Goal: Task Accomplishment & Management: Complete application form

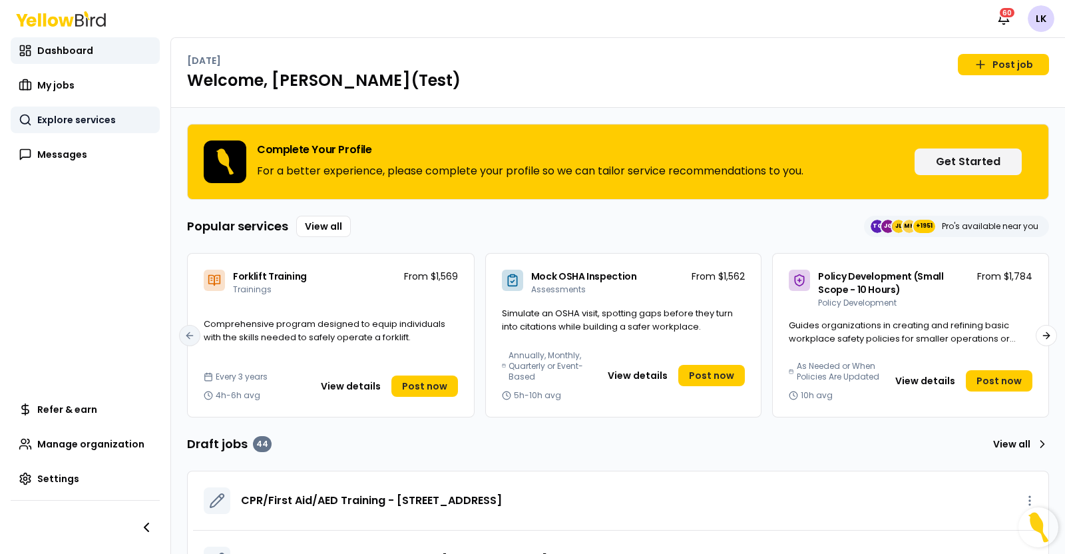
click at [65, 122] on span "Explore services" at bounding box center [76, 119] width 79 height 13
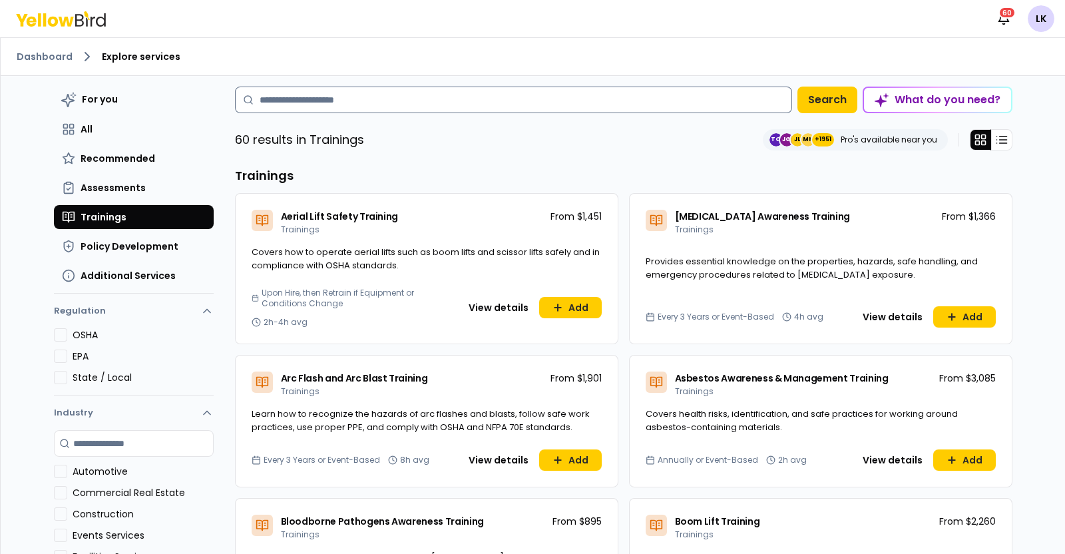
click at [506, 108] on input at bounding box center [513, 100] width 557 height 27
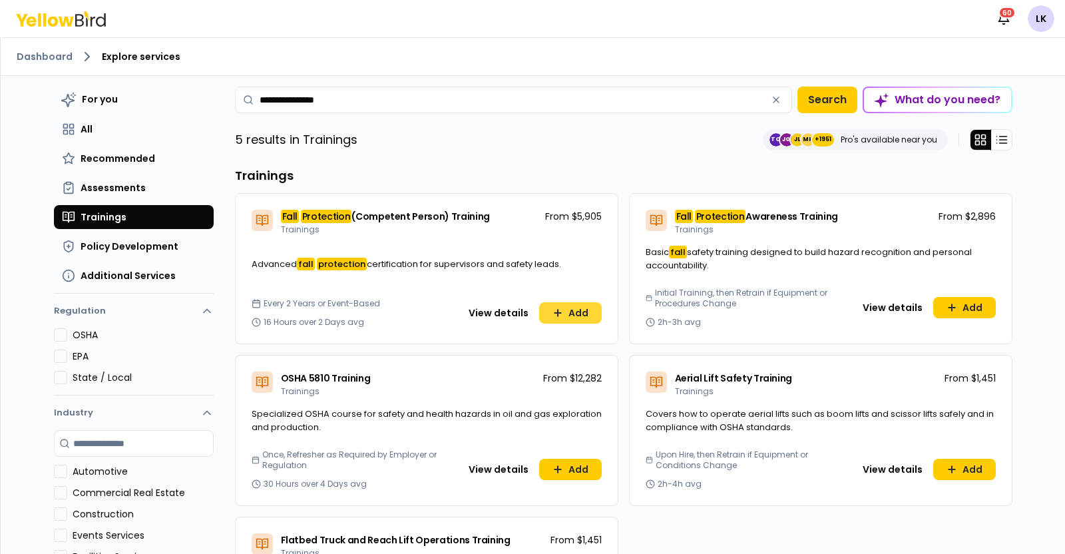
type input "**********"
click at [560, 318] on button "Add" at bounding box center [570, 312] width 63 height 21
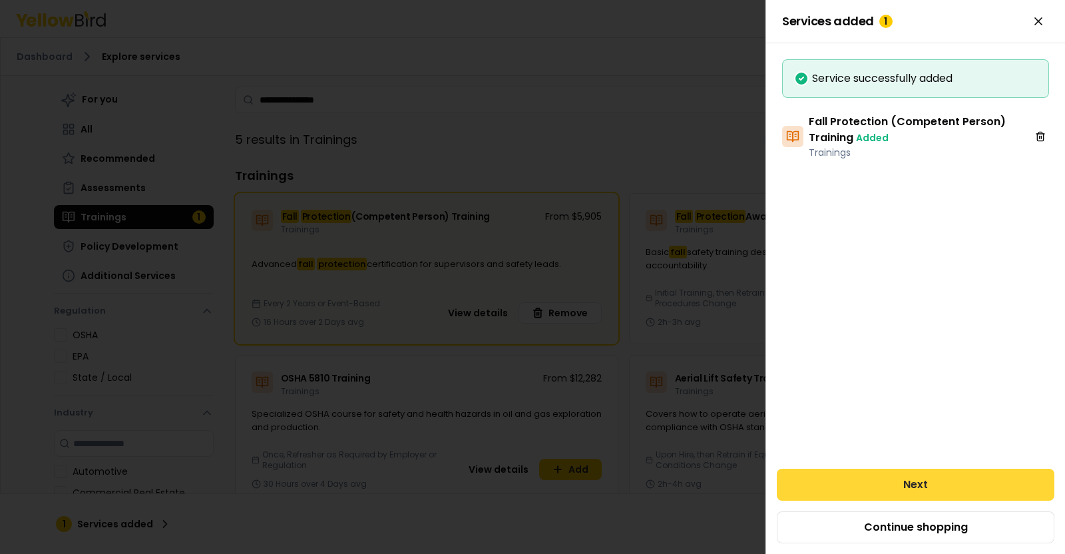
click at [930, 475] on button "Next" at bounding box center [916, 485] width 278 height 32
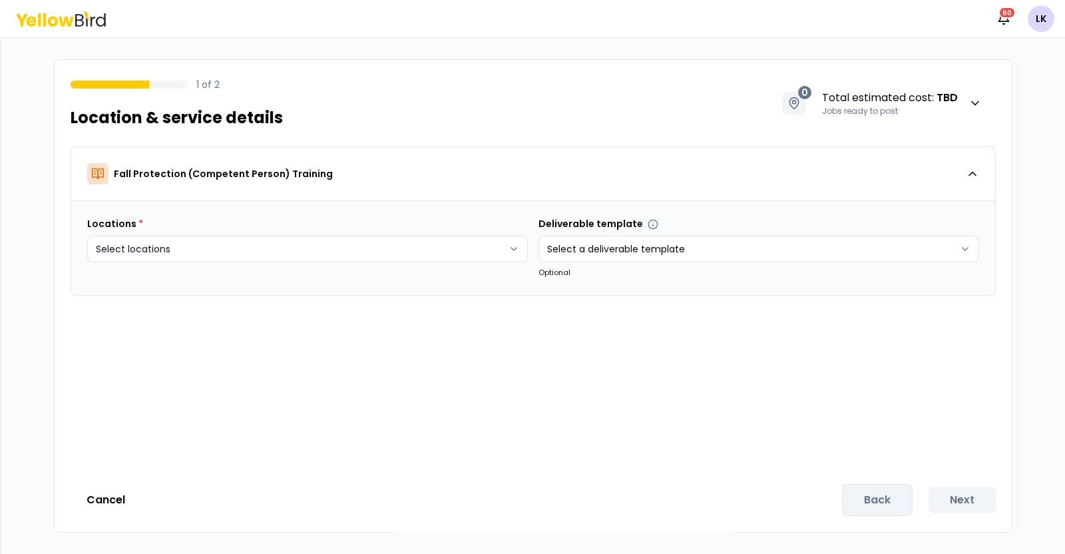
click at [499, 245] on html "Notifications 60 LK 1 of 2 Location & service details 0 Total estimated cost : …" at bounding box center [532, 277] width 1065 height 554
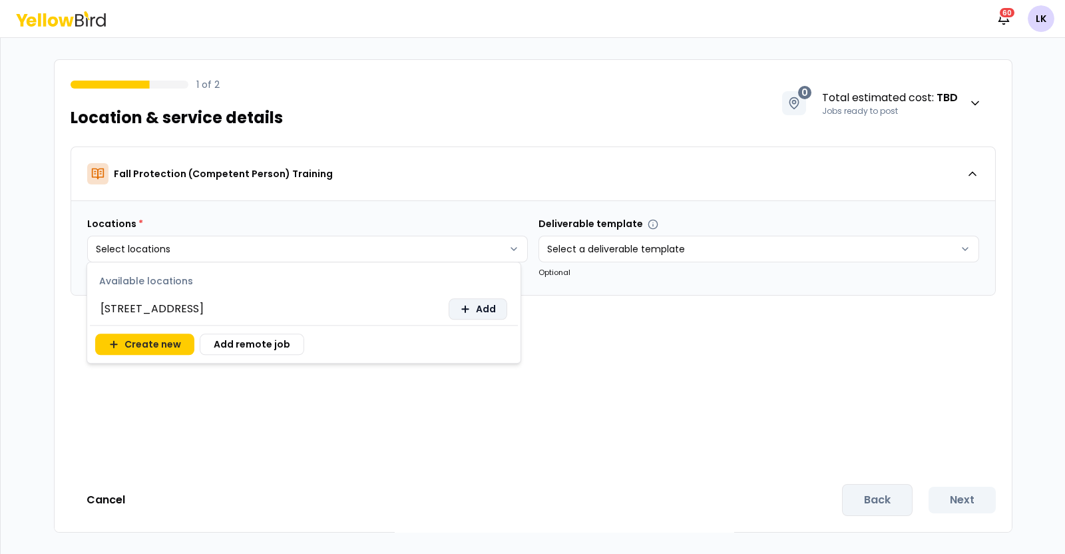
click at [478, 308] on span "Add" at bounding box center [486, 308] width 20 height 13
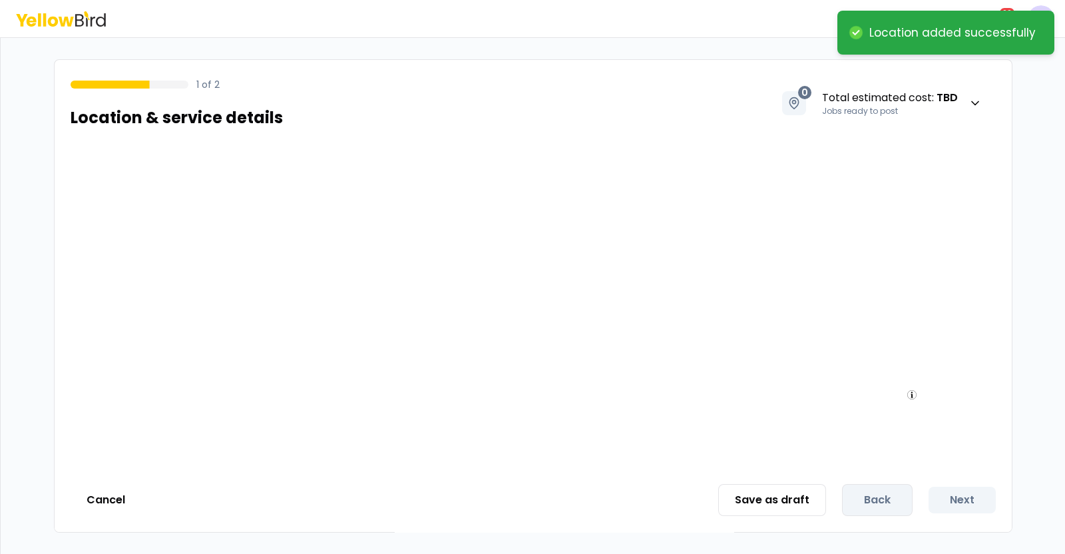
click at [654, 349] on div at bounding box center [533, 306] width 957 height 321
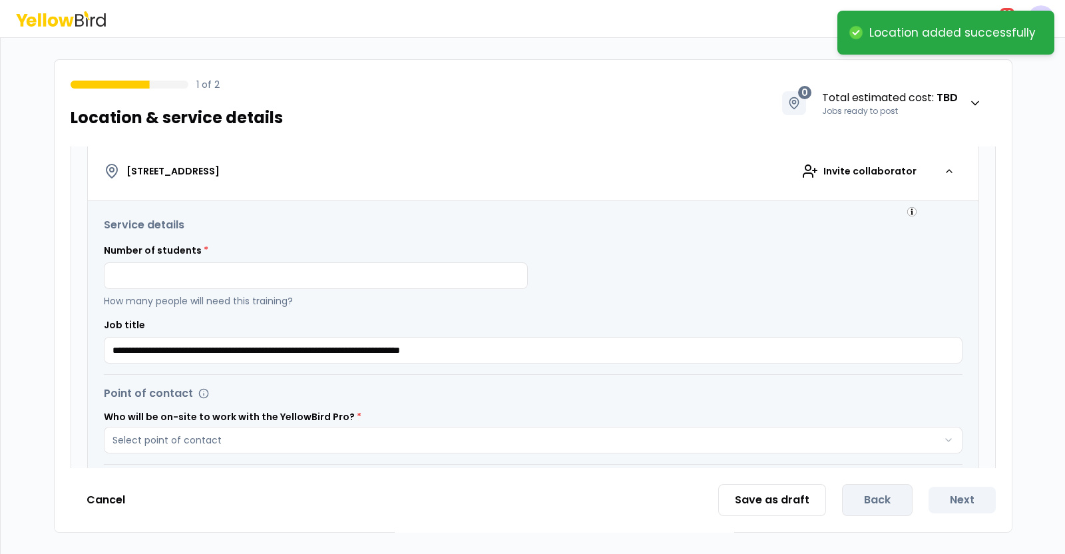
scroll to position [250, 0]
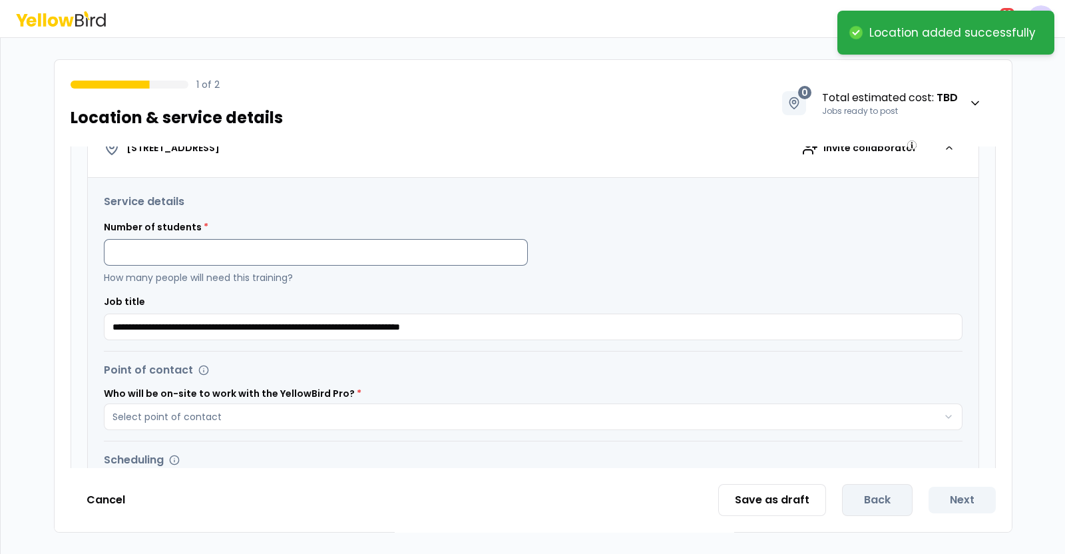
click at [428, 258] on input at bounding box center [316, 252] width 424 height 27
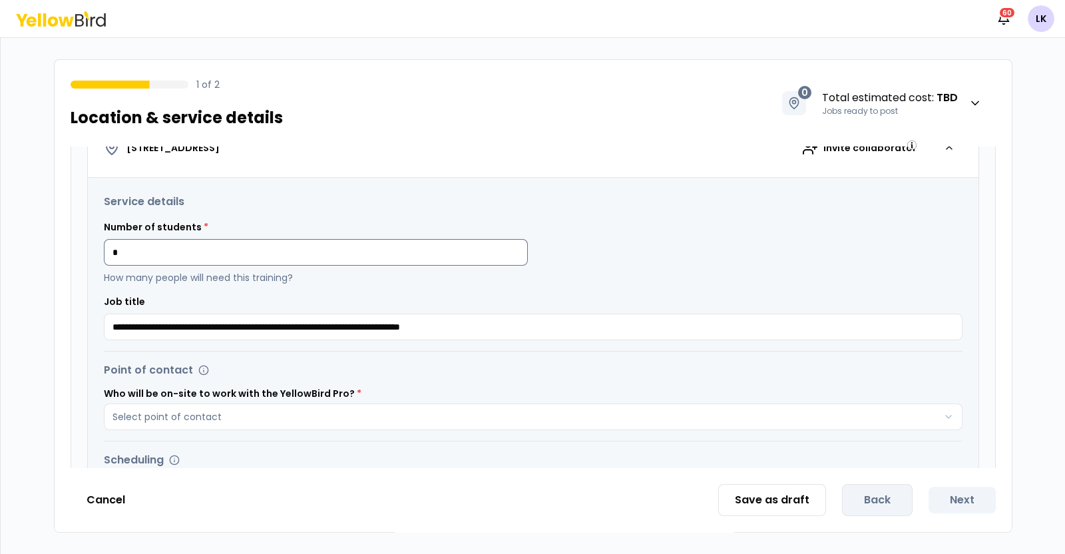
type input "*"
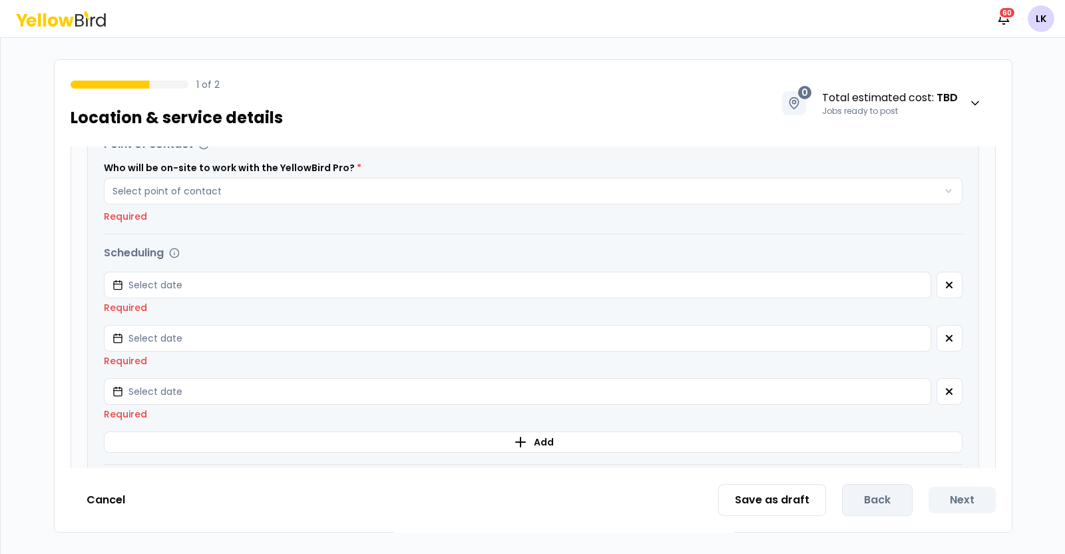
scroll to position [0, 0]
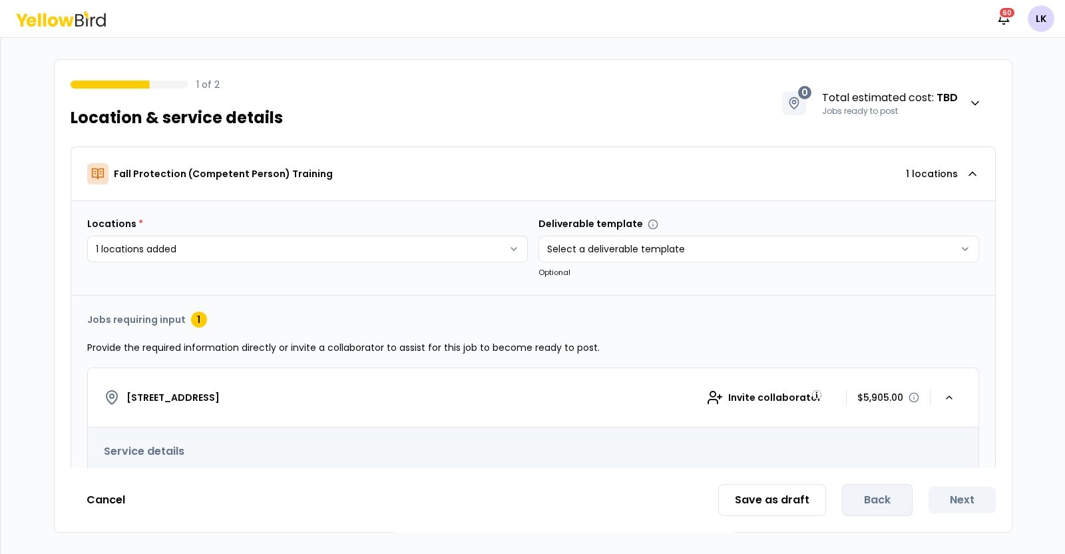
drag, startPoint x: 889, startPoint y: 399, endPoint x: 840, endPoint y: 393, distance: 48.9
click at [840, 393] on div "Invite collaborator $5,905.00" at bounding box center [812, 397] width 238 height 27
drag, startPoint x: 887, startPoint y: 399, endPoint x: 829, endPoint y: 397, distance: 57.9
click at [829, 397] on div "Invite collaborator $5,905.00" at bounding box center [812, 397] width 238 height 27
click at [869, 499] on div "Save as draft Back Next" at bounding box center [857, 500] width 278 height 32
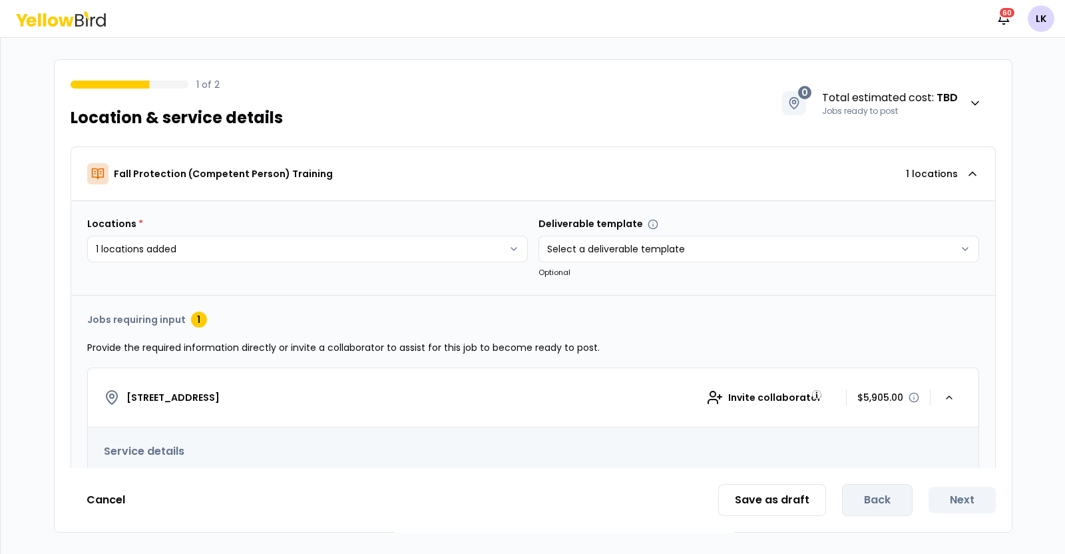
click at [211, 226] on html "**********" at bounding box center [532, 277] width 1065 height 554
click at [165, 168] on html "**********" at bounding box center [532, 277] width 1065 height 554
click at [148, 460] on div "**********" at bounding box center [533, 528] width 859 height 170
click at [146, 454] on h3 "Service details" at bounding box center [533, 451] width 859 height 16
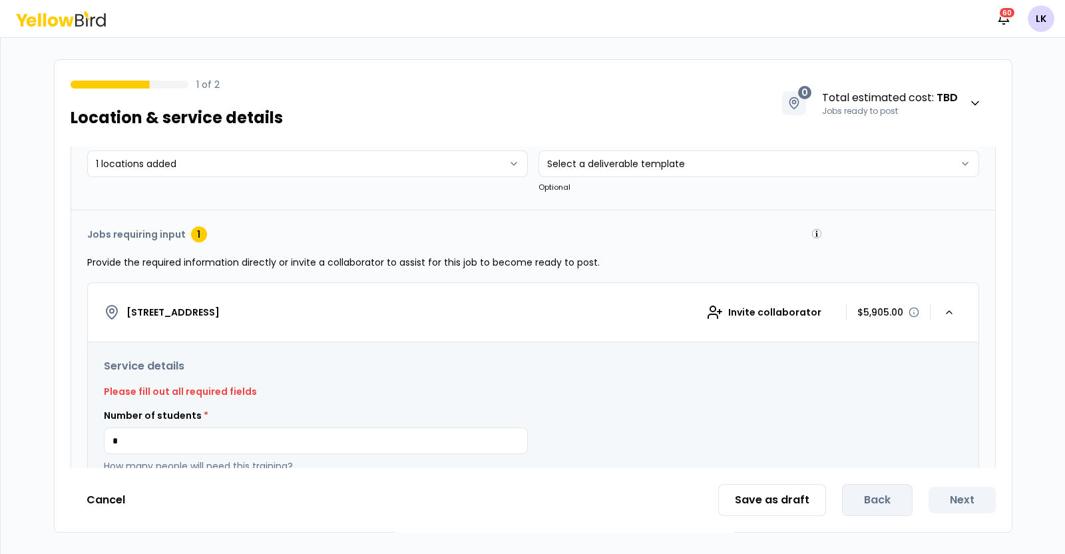
scroll to position [166, 0]
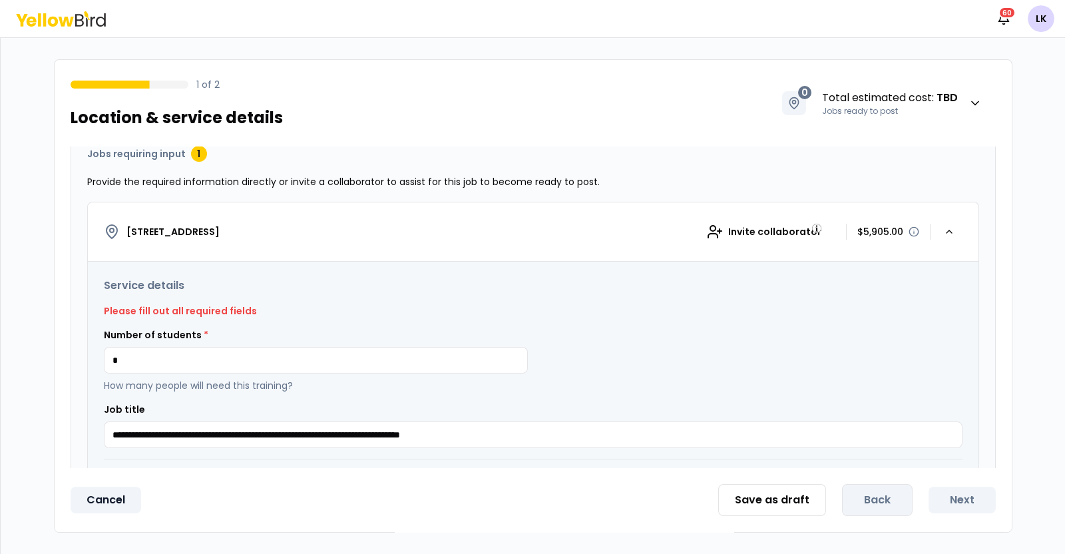
click at [123, 495] on button "Cancel" at bounding box center [106, 500] width 71 height 27
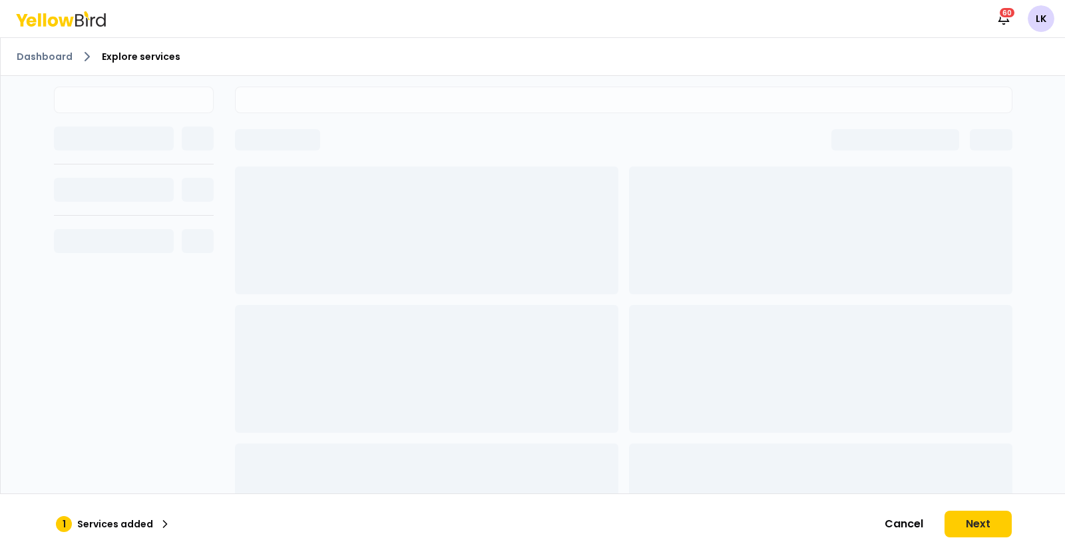
click at [153, 57] on span "Explore services" at bounding box center [141, 56] width 79 height 13
click at [48, 62] on link "Dashboard" at bounding box center [45, 56] width 56 height 13
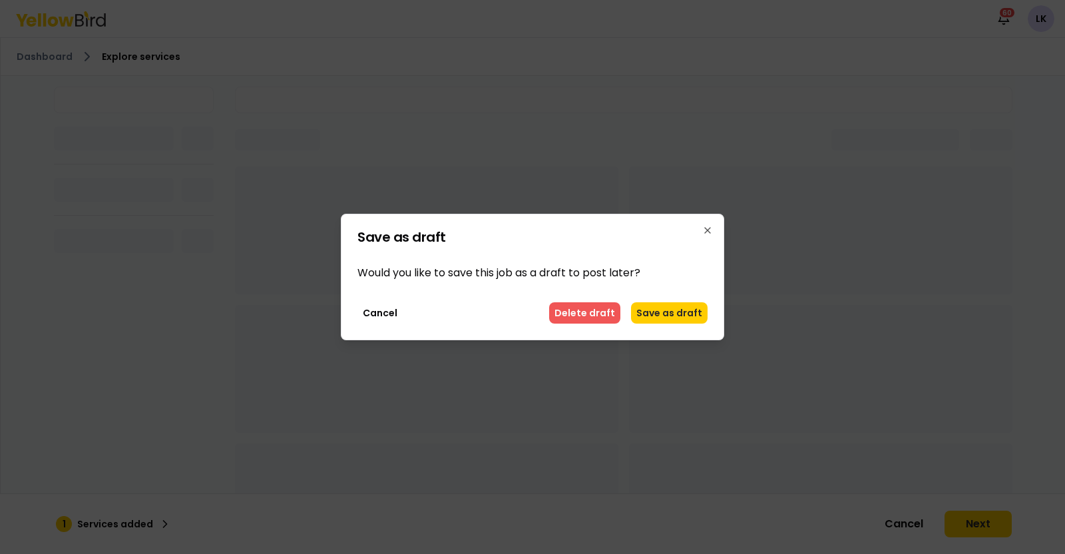
click at [609, 317] on button "Delete draft" at bounding box center [584, 312] width 71 height 21
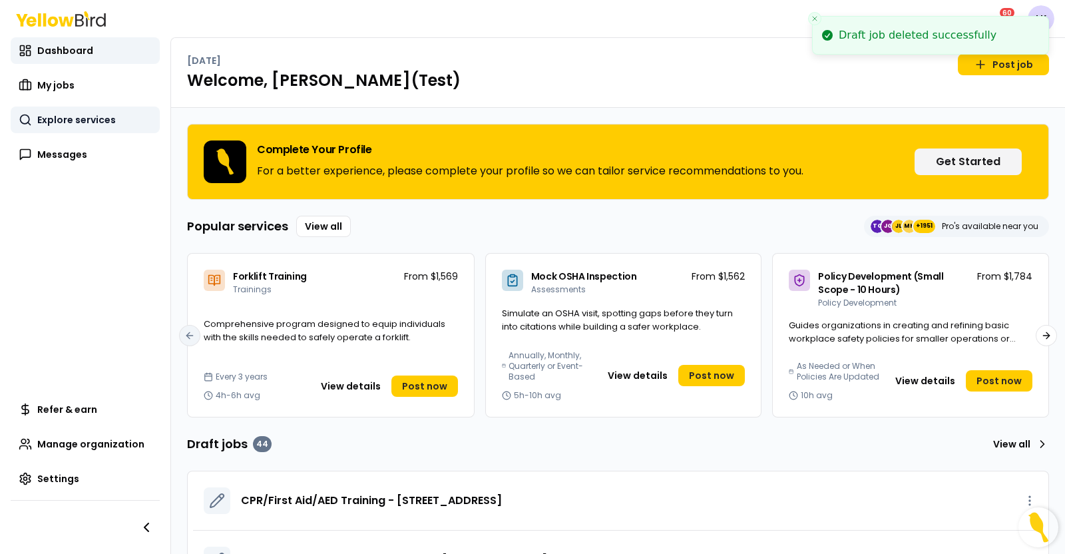
click at [108, 124] on span "Explore services" at bounding box center [76, 119] width 79 height 13
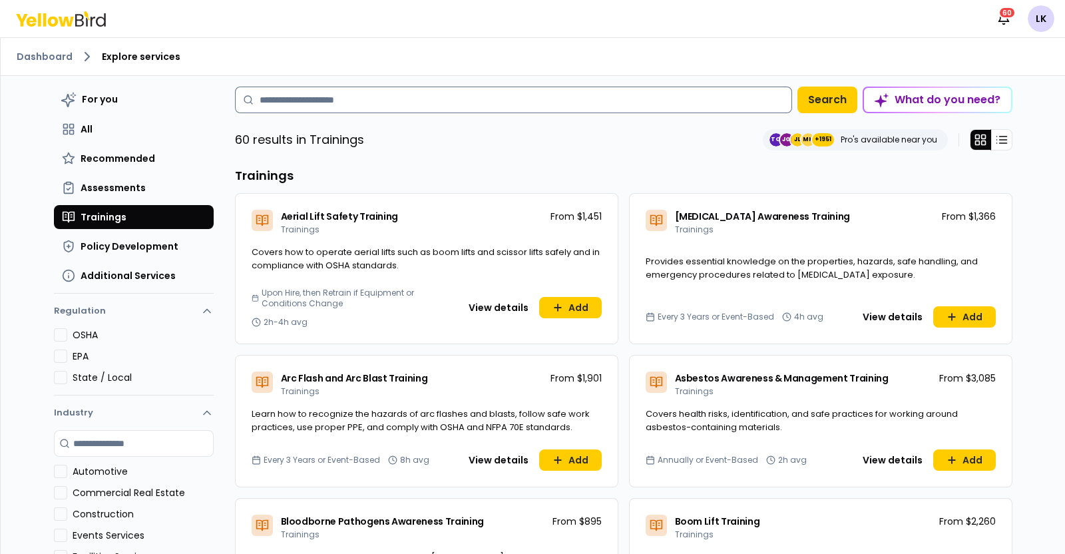
click at [369, 99] on input at bounding box center [513, 100] width 557 height 27
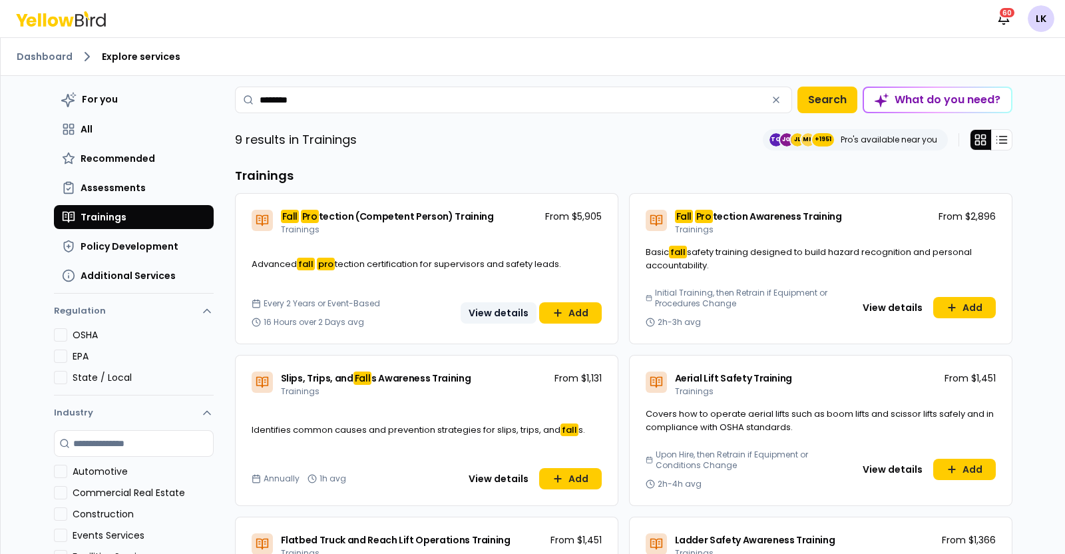
type input "********"
click at [471, 313] on button "View details" at bounding box center [499, 312] width 76 height 21
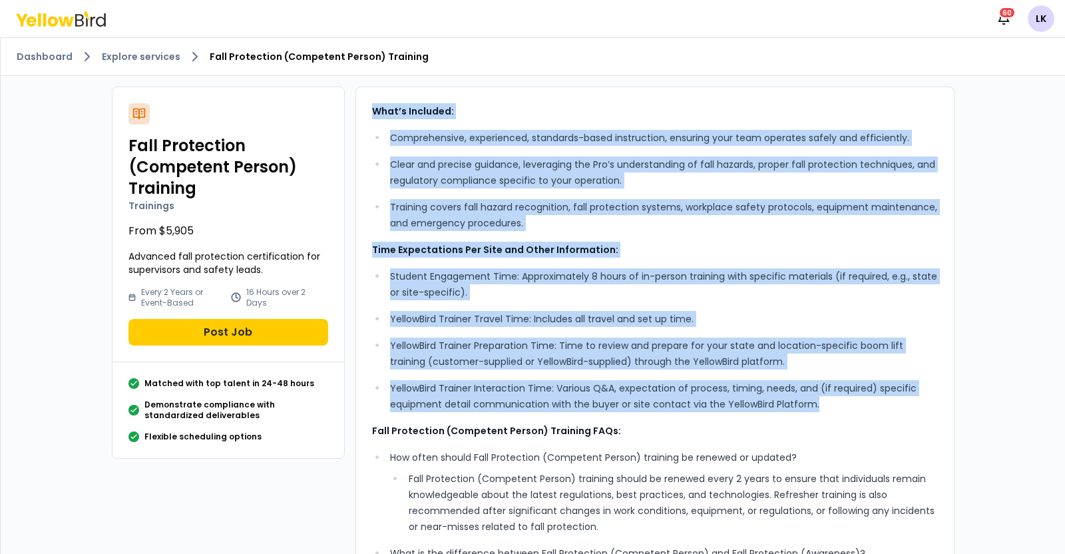
drag, startPoint x: 362, startPoint y: 111, endPoint x: 927, endPoint y: 397, distance: 632.8
click at [927, 397] on div "What’s Included: Comprehensive, experienced, standards-based instruction, ensur…" at bounding box center [654, 495] width 599 height 816
copy div "Lore’i Dolorsit: Ametconsectet, adipiscinge, seddoeius-tempo incididuntu, labor…"
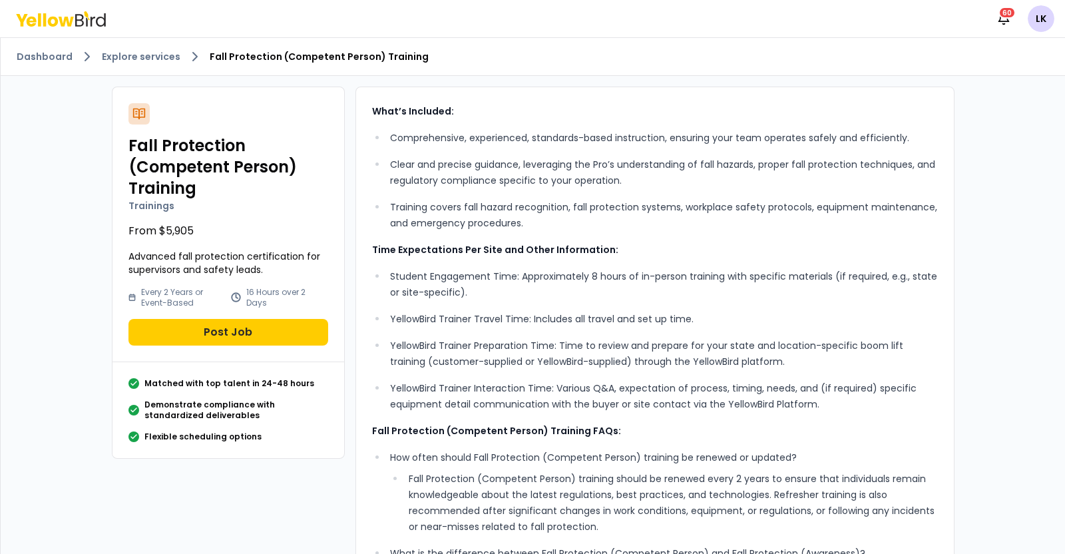
click at [125, 49] on ol "Dashboard Explore services Fall Protection (Competent Person) Training" at bounding box center [533, 57] width 1032 height 16
click at [126, 51] on link "Explore services" at bounding box center [141, 56] width 79 height 13
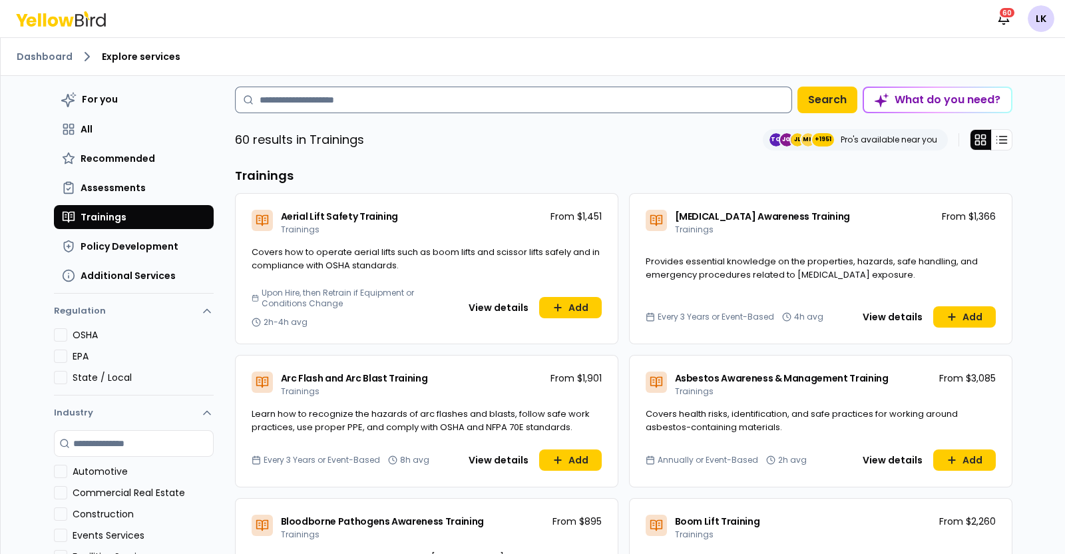
click at [384, 91] on input at bounding box center [513, 100] width 557 height 27
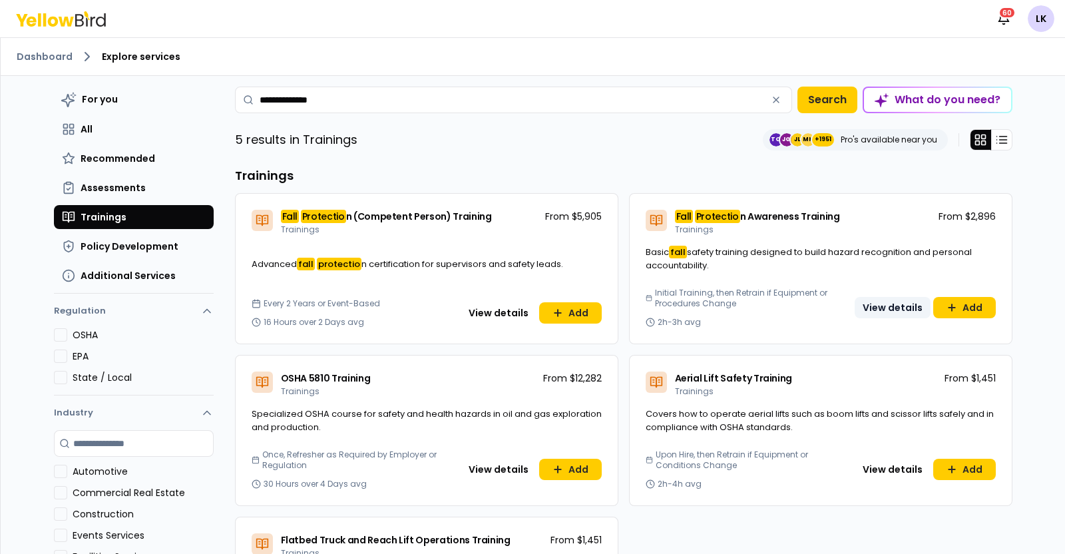
type input "**********"
click at [872, 306] on button "View details" at bounding box center [893, 307] width 76 height 21
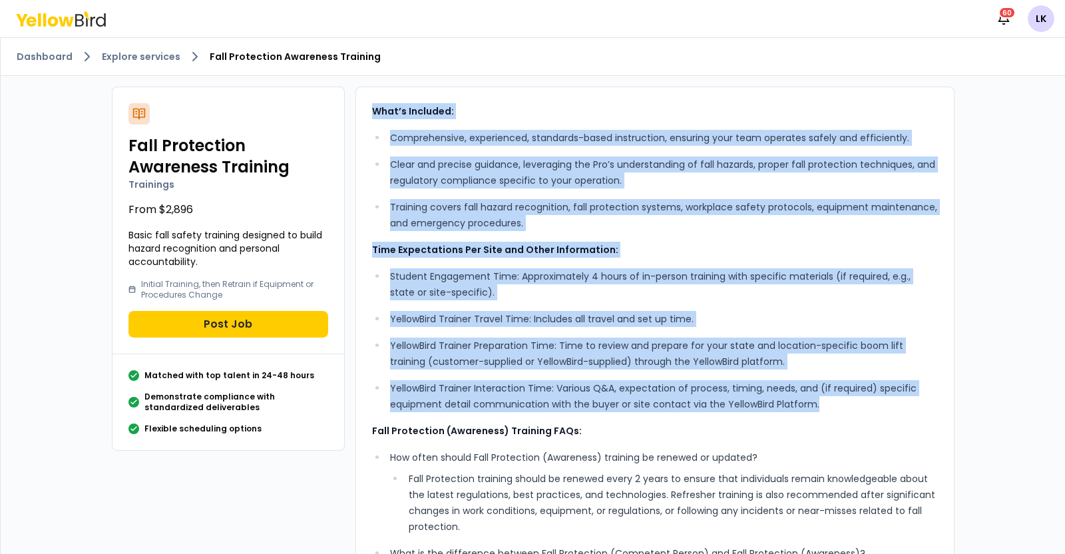
drag, startPoint x: 361, startPoint y: 108, endPoint x: 921, endPoint y: 402, distance: 633.0
click at [921, 402] on div "What’s Included: Comprehensive, experienced, standards-based instruction, ensur…" at bounding box center [654, 495] width 599 height 816
copy div "Lore’i Dolorsit: Ametconsectet, adipiscinge, seddoeius-tempo incididuntu, labor…"
click at [215, 325] on button "Post Job" at bounding box center [228, 324] width 200 height 27
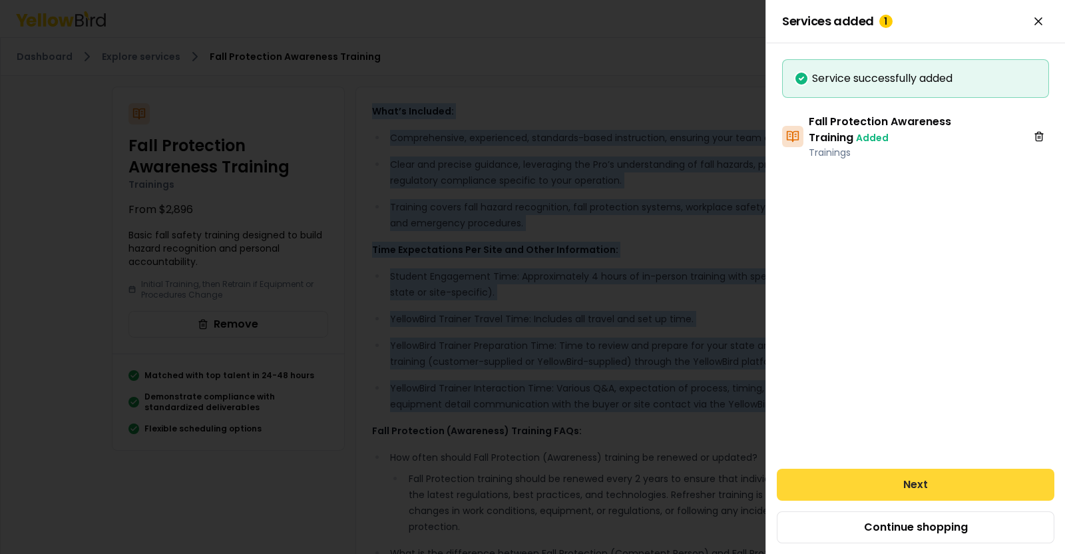
click at [908, 481] on button "Next" at bounding box center [916, 485] width 278 height 32
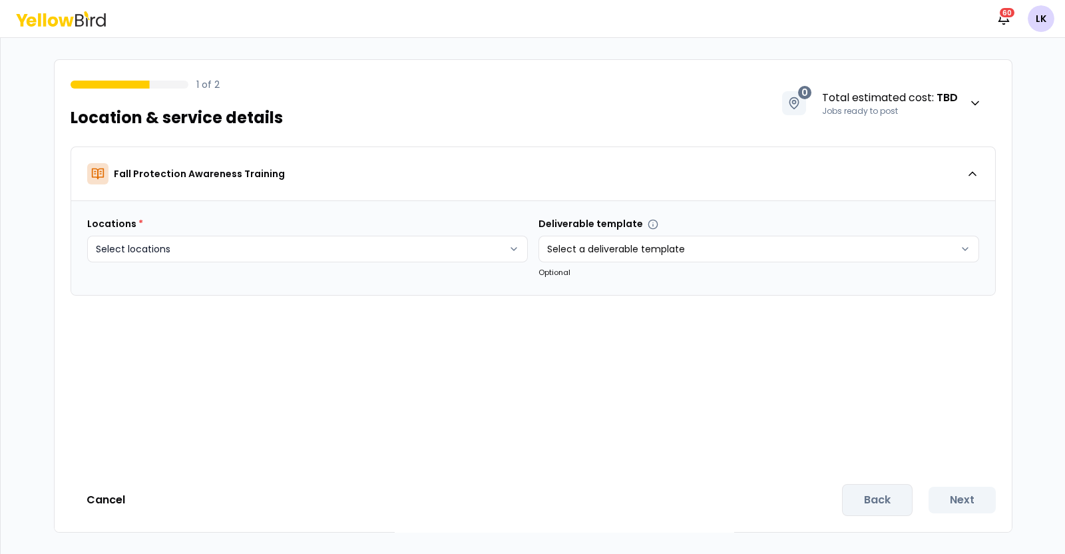
click at [449, 257] on html "Notifications 60 LK 1 of 2 Location & service details 0 Total estimated cost : …" at bounding box center [532, 277] width 1065 height 554
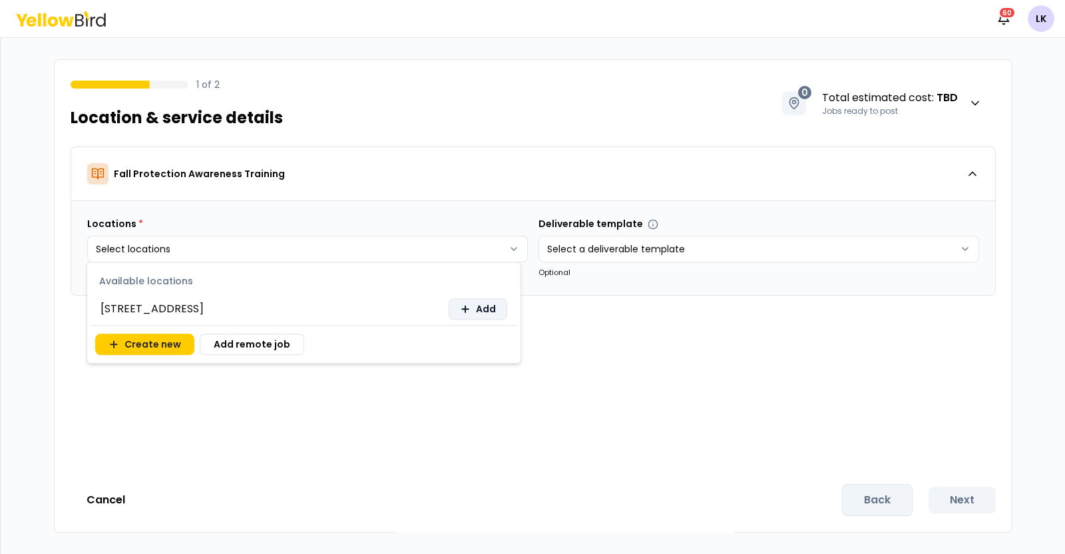
click at [489, 312] on span "Add" at bounding box center [486, 308] width 20 height 13
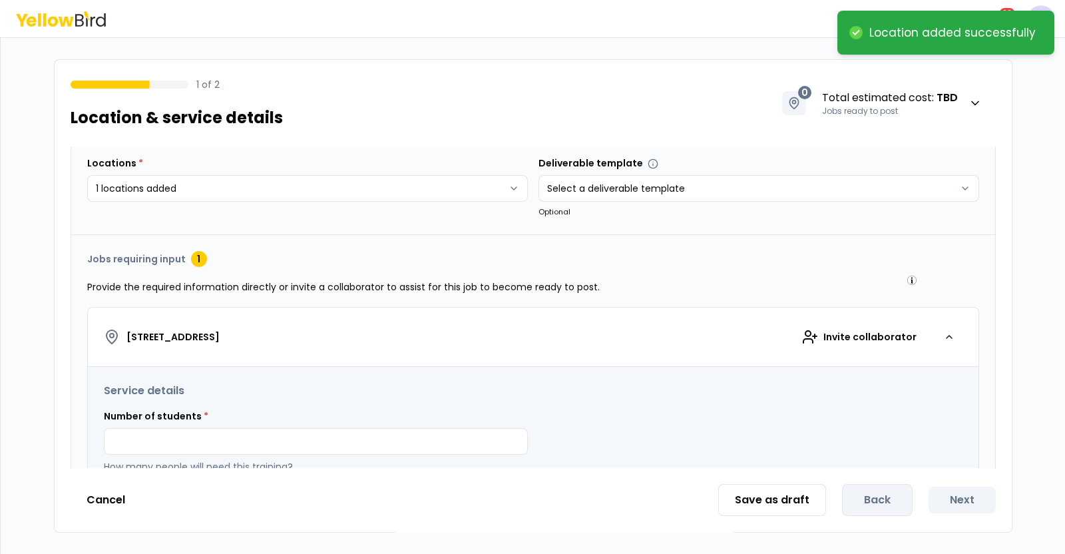
scroll to position [166, 0]
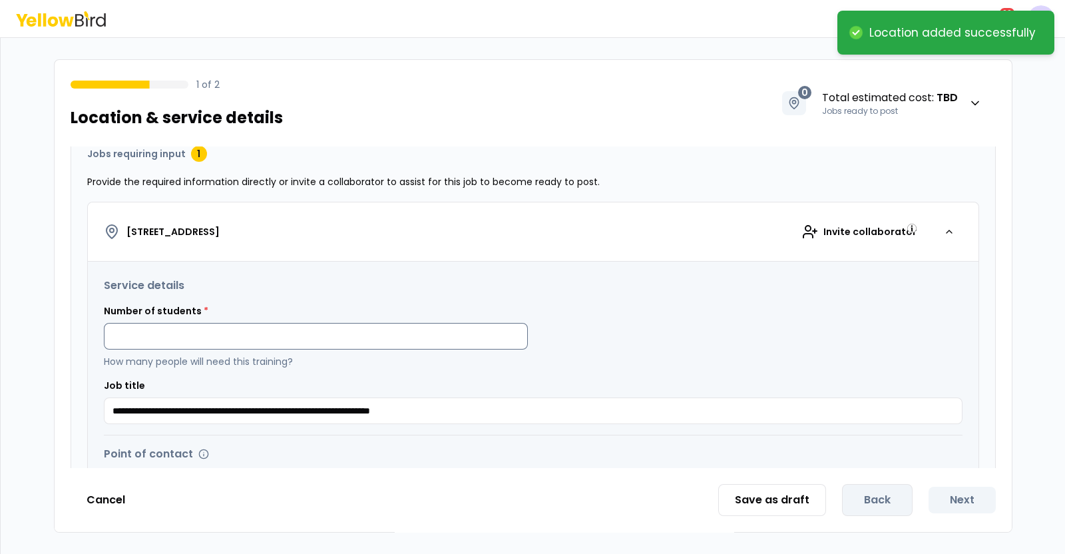
click at [279, 327] on input at bounding box center [316, 336] width 424 height 27
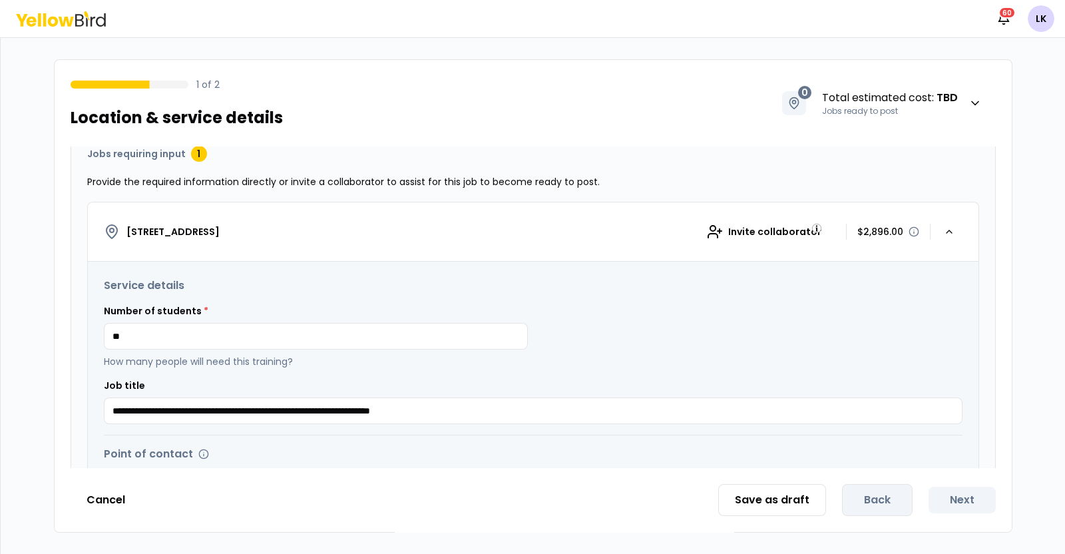
type input "**"
click at [609, 375] on div "**********" at bounding box center [533, 351] width 859 height 146
drag, startPoint x: 889, startPoint y: 234, endPoint x: 849, endPoint y: 231, distance: 40.7
click at [857, 231] on p "$2,896.00" at bounding box center [880, 231] width 46 height 13
click at [108, 501] on button "Cancel" at bounding box center [106, 500] width 71 height 27
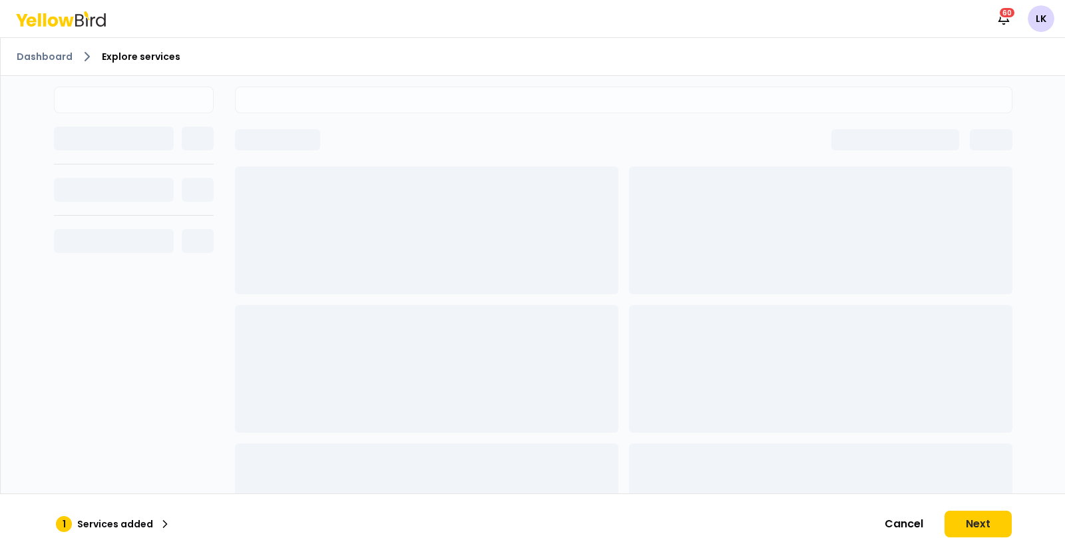
click at [302, 116] on div at bounding box center [623, 329] width 777 height 485
click at [40, 57] on link "Dashboard" at bounding box center [45, 56] width 56 height 13
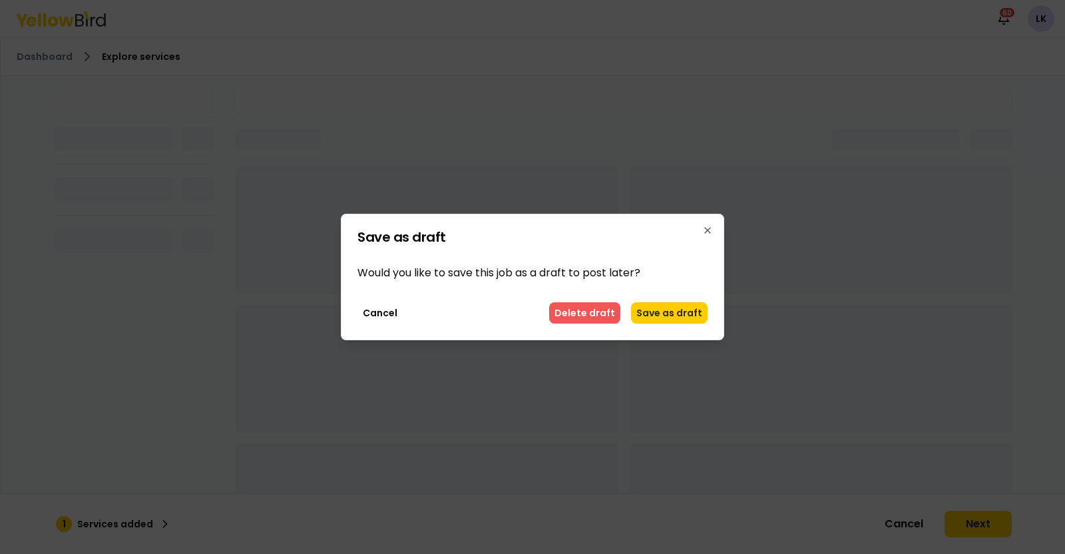
click at [590, 308] on button "Delete draft" at bounding box center [584, 312] width 71 height 21
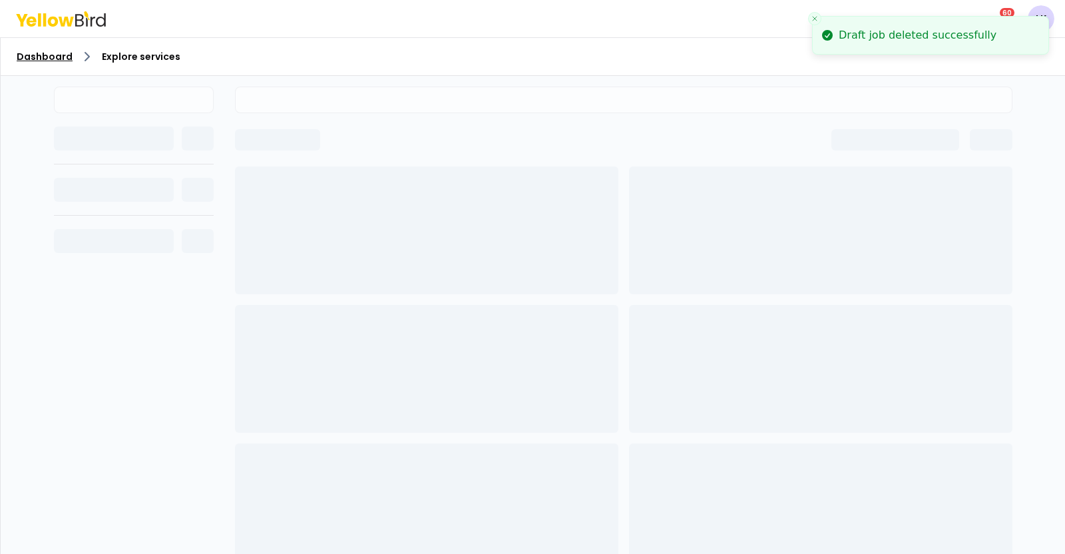
click at [57, 57] on link "Dashboard" at bounding box center [45, 56] width 56 height 13
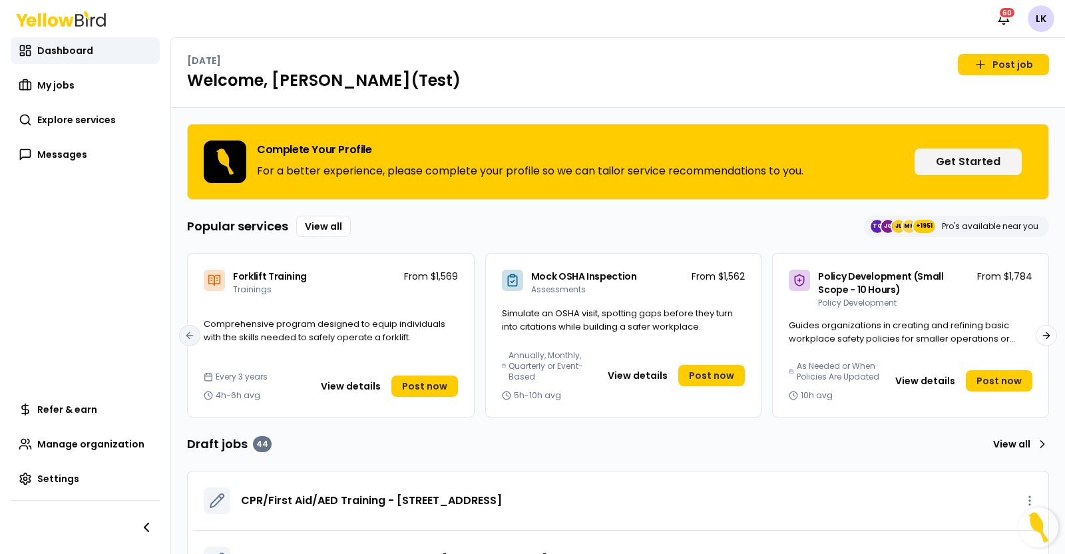
click at [276, 274] on span "Forklift Training" at bounding box center [270, 276] width 74 height 13
click at [343, 378] on button "View details" at bounding box center [351, 385] width 76 height 21
click at [93, 122] on span "Explore services" at bounding box center [76, 119] width 79 height 13
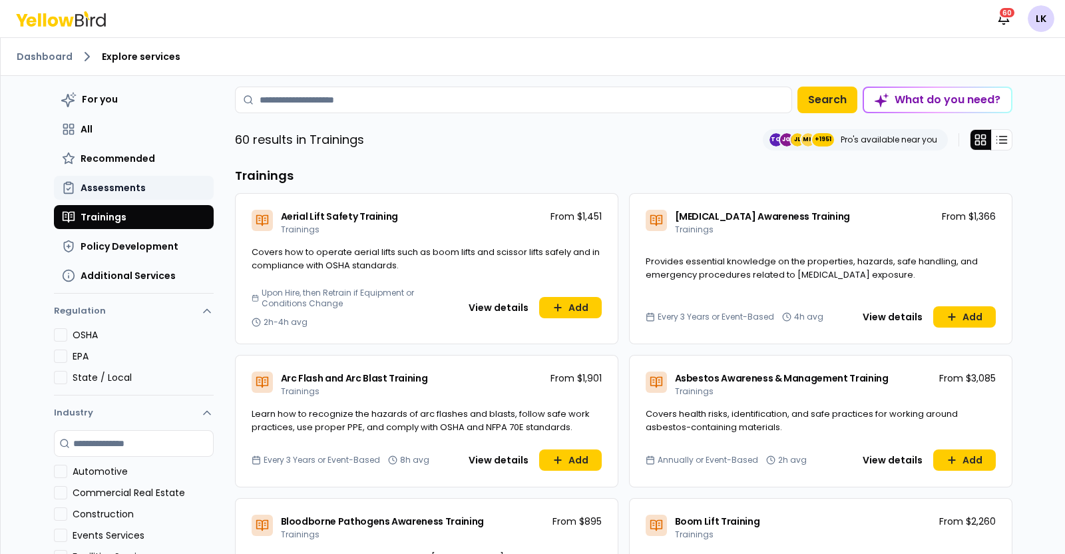
click at [116, 185] on span "Assessments" at bounding box center [113, 187] width 65 height 13
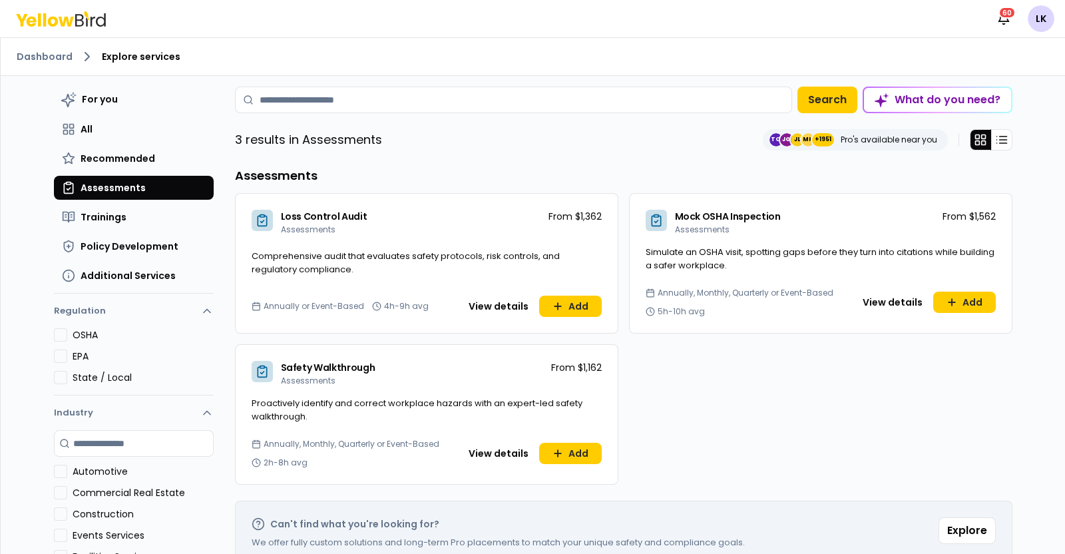
drag, startPoint x: 335, startPoint y: 118, endPoint x: 339, endPoint y: 106, distance: 12.6
click at [336, 117] on div "For you All Recommended Assessments Trainings Policy Development Additional Ser…" at bounding box center [623, 380] width 777 height 586
click at [340, 103] on input at bounding box center [513, 100] width 557 height 27
click at [126, 224] on button "Trainings" at bounding box center [134, 217] width 160 height 24
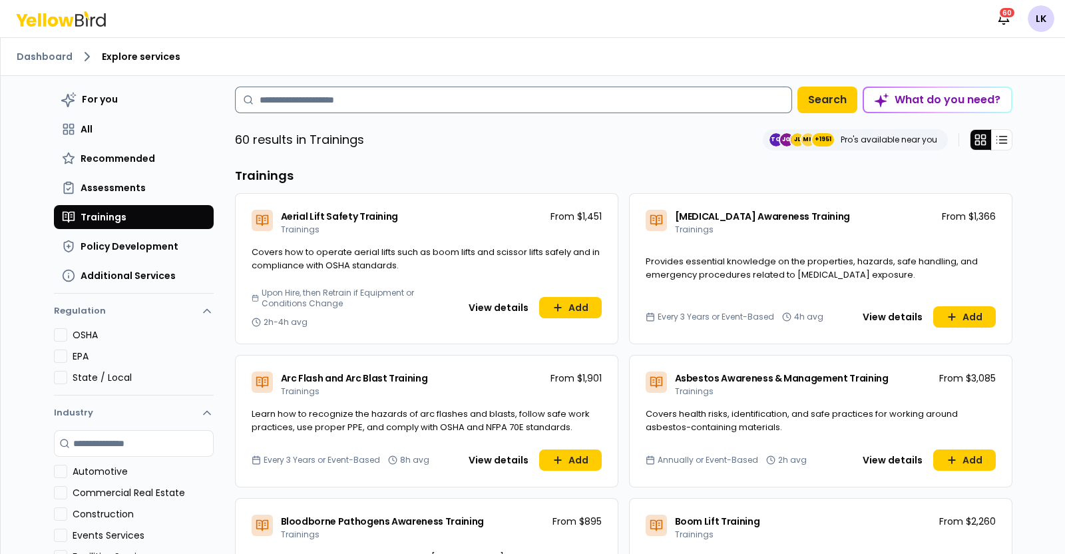
click at [349, 95] on input at bounding box center [513, 100] width 557 height 27
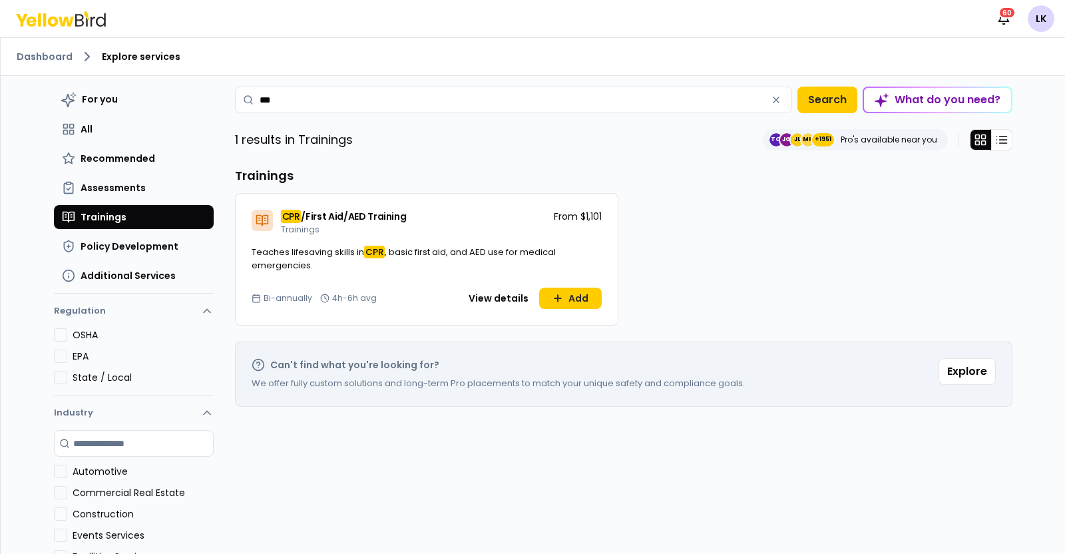
type input "***"
click at [323, 218] on span "/First Aid/AED Training" at bounding box center [353, 216] width 105 height 13
click at [539, 295] on button "Add" at bounding box center [570, 298] width 63 height 21
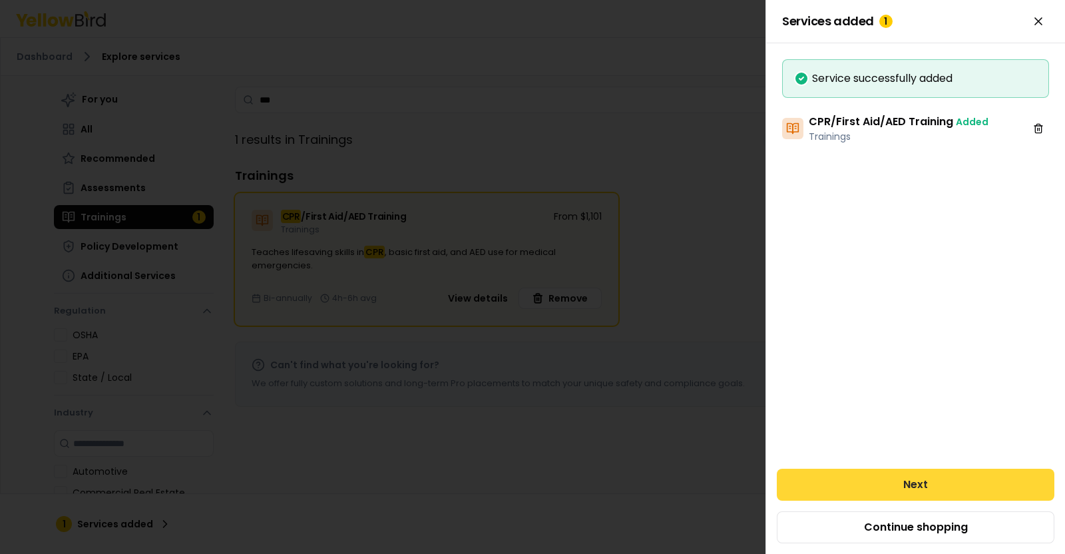
click at [899, 476] on button "Next" at bounding box center [916, 485] width 278 height 32
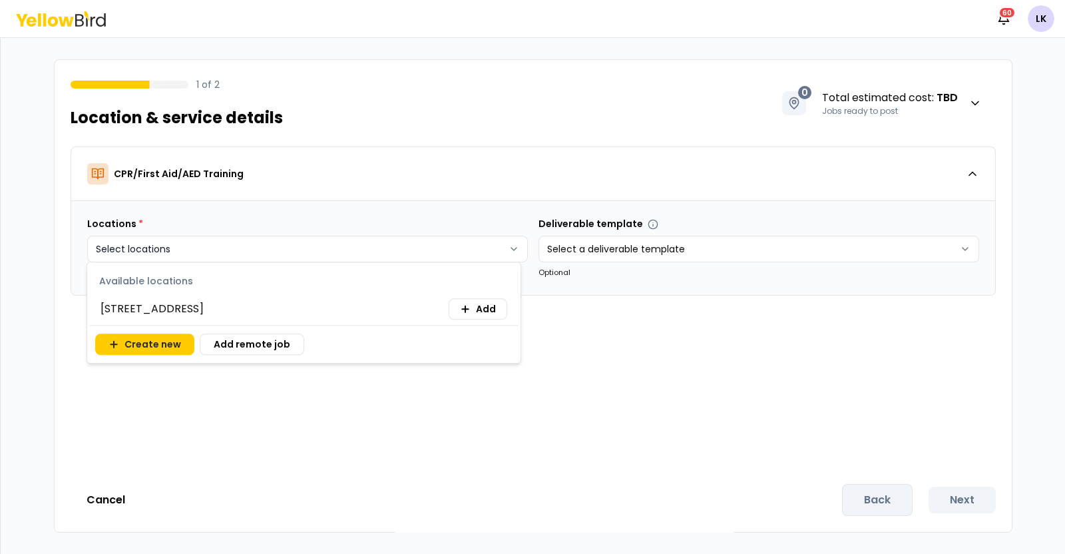
click at [511, 250] on html "Notifications 60 LK 1 of 2 Location & service details 0 Total estimated cost : …" at bounding box center [532, 277] width 1065 height 554
click at [487, 310] on span "Add" at bounding box center [486, 308] width 20 height 13
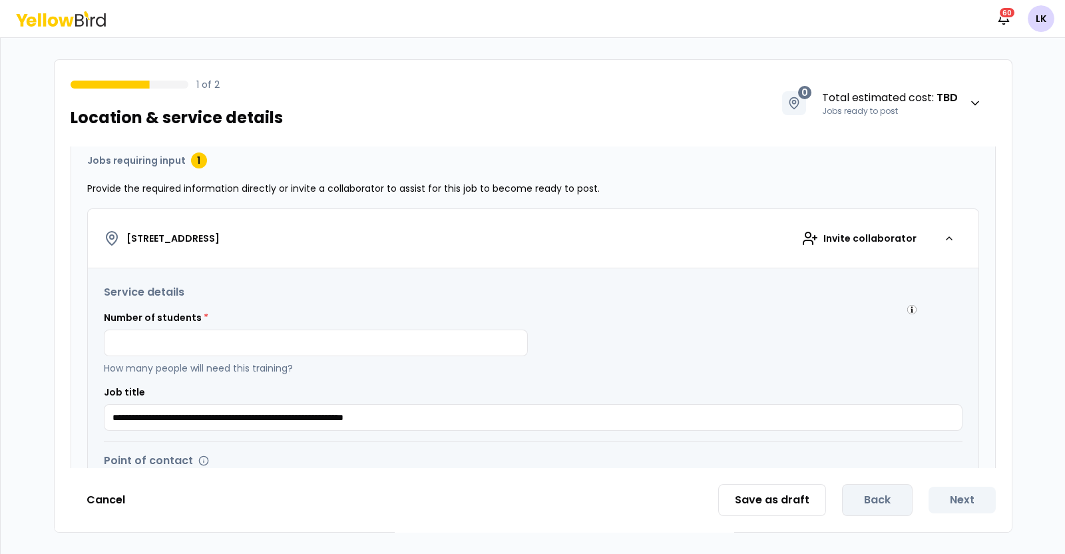
scroll to position [166, 0]
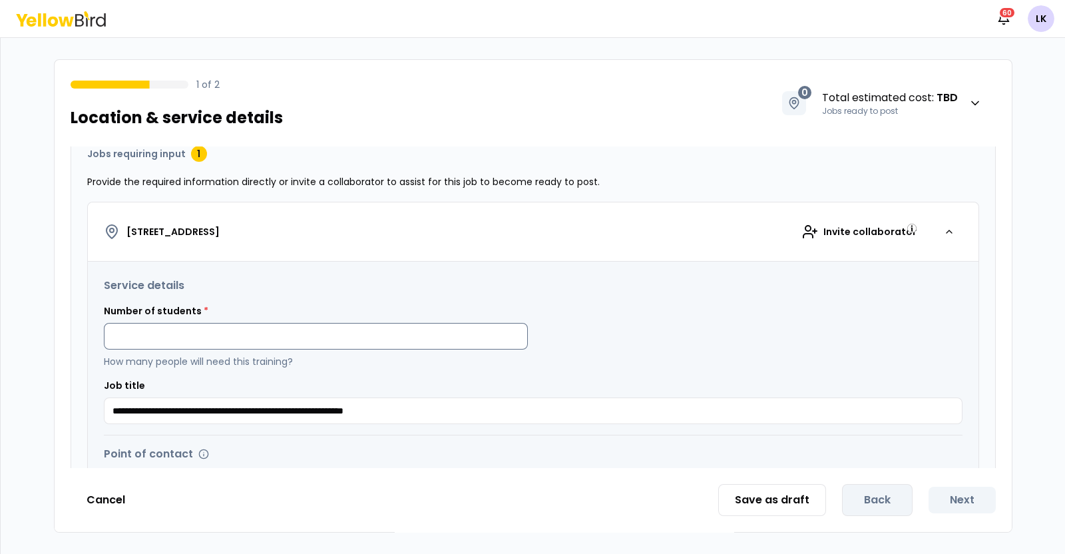
click at [421, 337] on input at bounding box center [316, 336] width 424 height 27
type input "**"
click at [92, 497] on button "Cancel" at bounding box center [106, 500] width 71 height 27
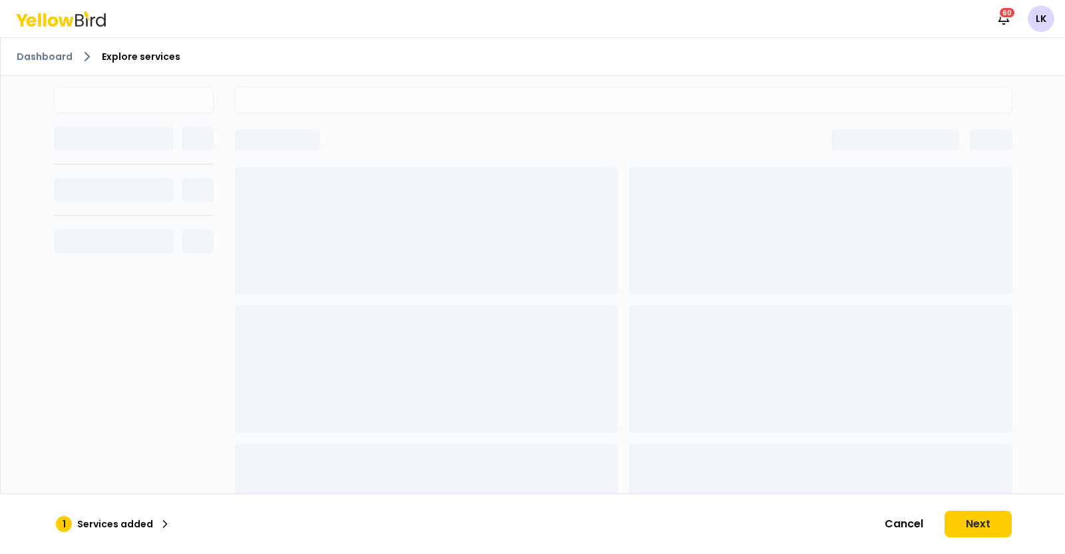
click at [130, 57] on span "Explore services" at bounding box center [141, 56] width 79 height 13
click at [54, 55] on link "Dashboard" at bounding box center [45, 56] width 56 height 13
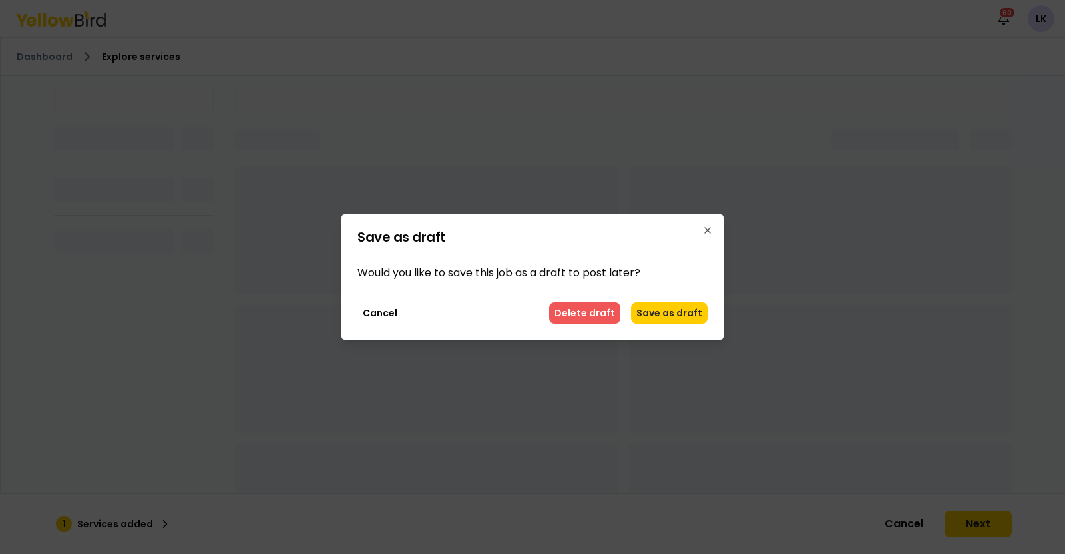
click at [572, 314] on button "Delete draft" at bounding box center [584, 312] width 71 height 21
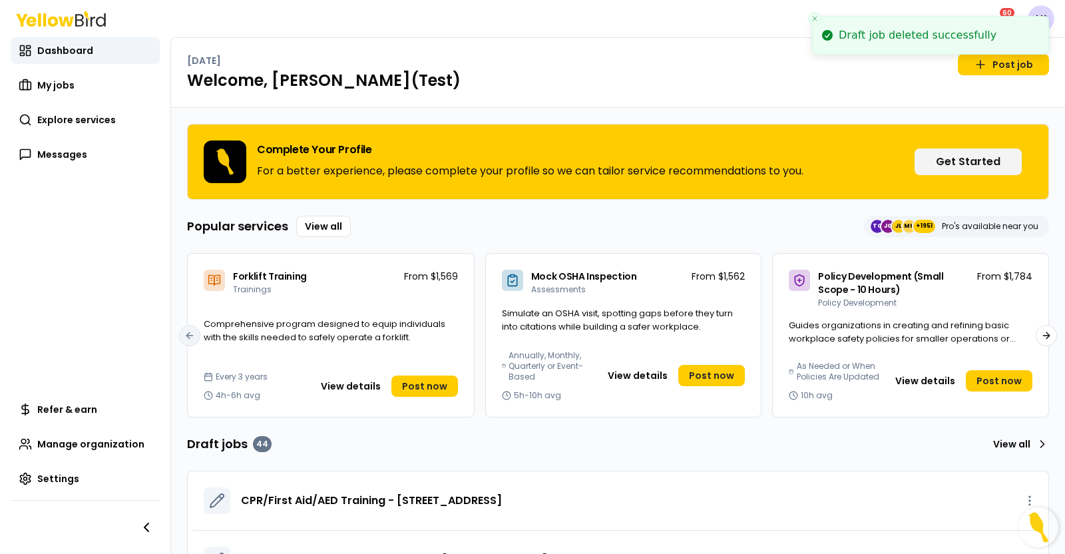
scroll to position [228, 0]
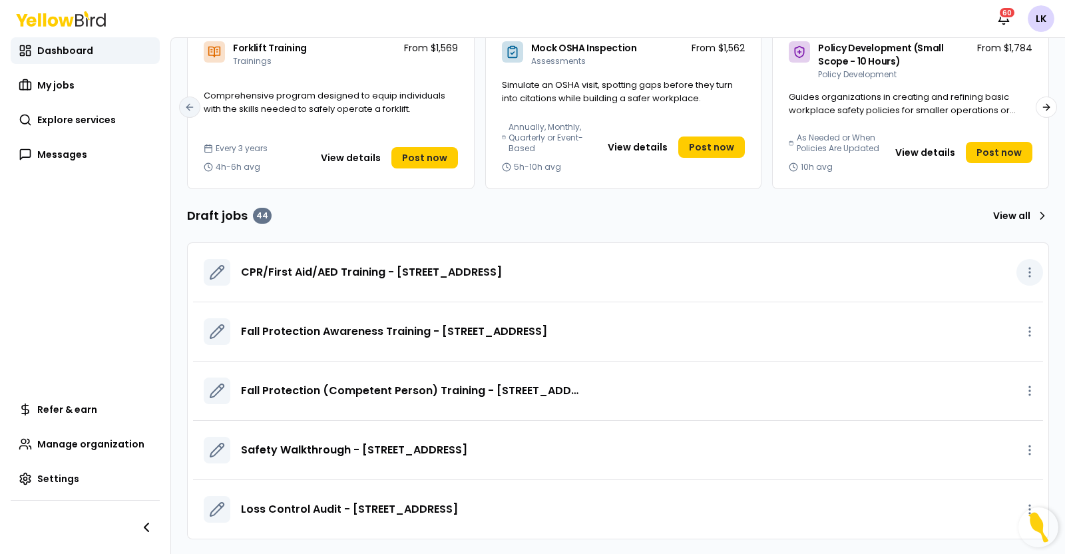
click at [1023, 272] on icon "button" at bounding box center [1029, 272] width 13 height 13
click at [978, 302] on link "Edit draft" at bounding box center [987, 301] width 79 height 21
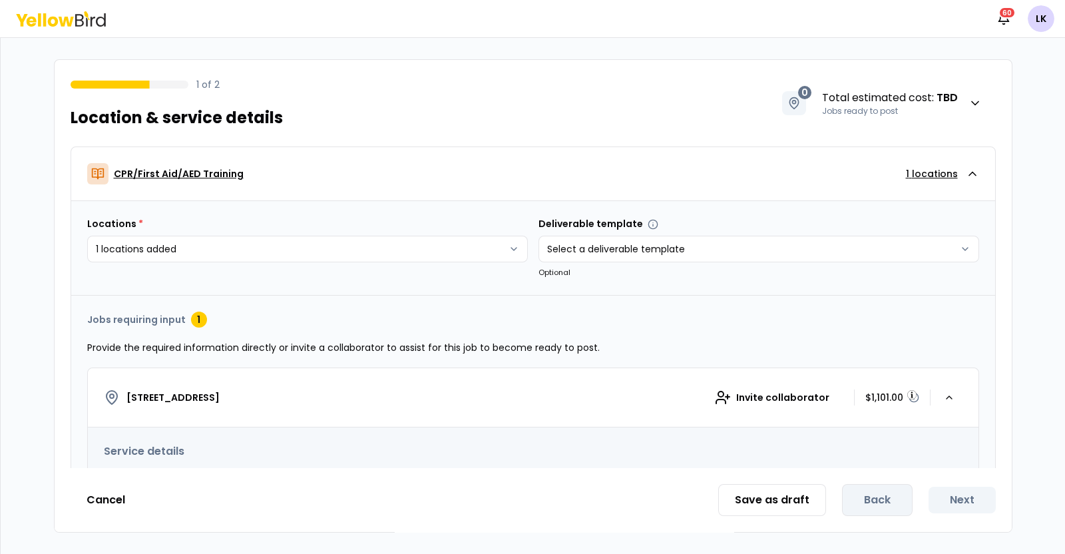
click at [174, 176] on p "CPR/First Aid/AED Training" at bounding box center [179, 173] width 130 height 13
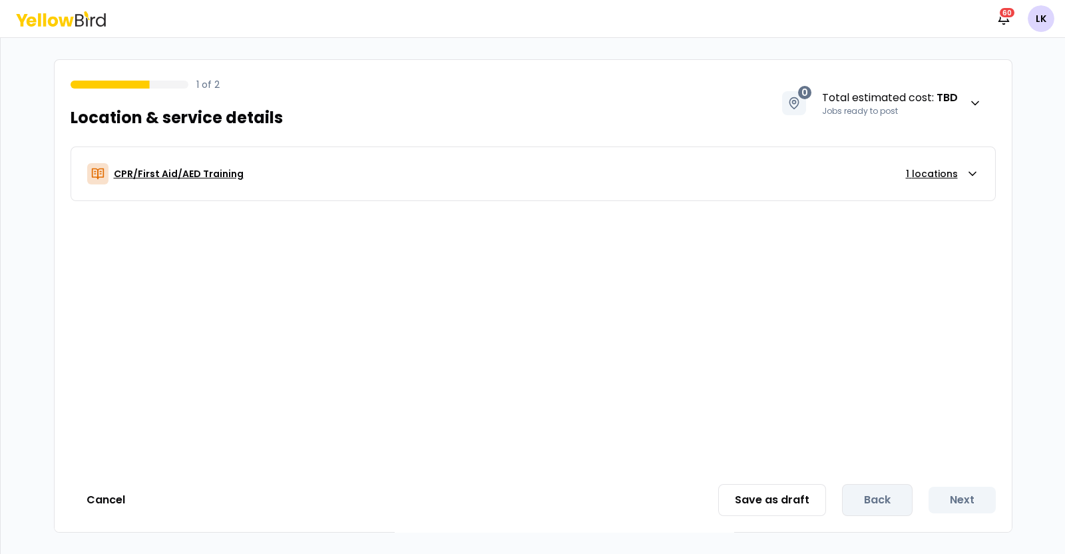
click at [174, 176] on p "CPR/First Aid/AED Training" at bounding box center [179, 173] width 130 height 13
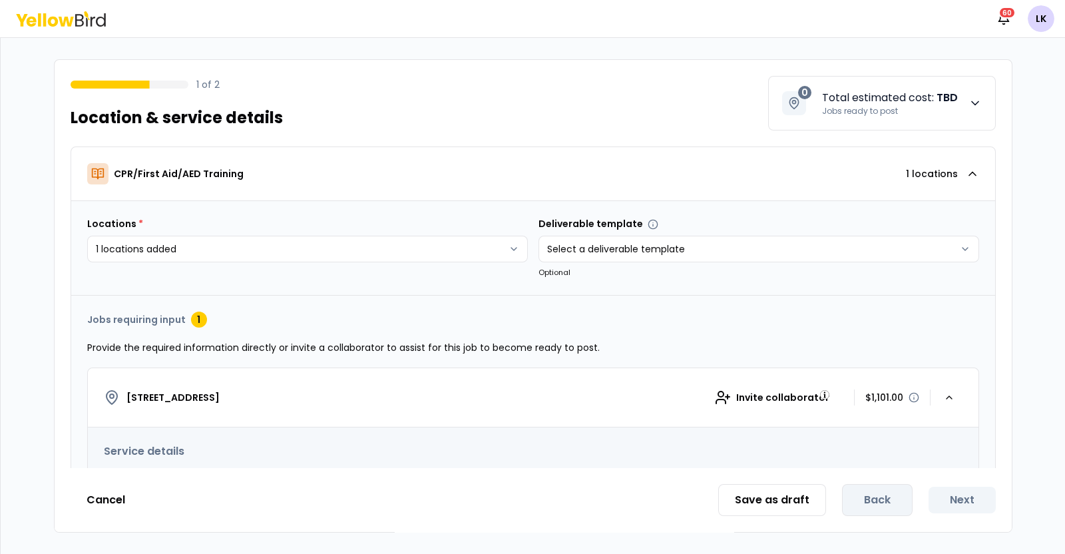
click at [974, 102] on icon "button" at bounding box center [974, 103] width 13 height 13
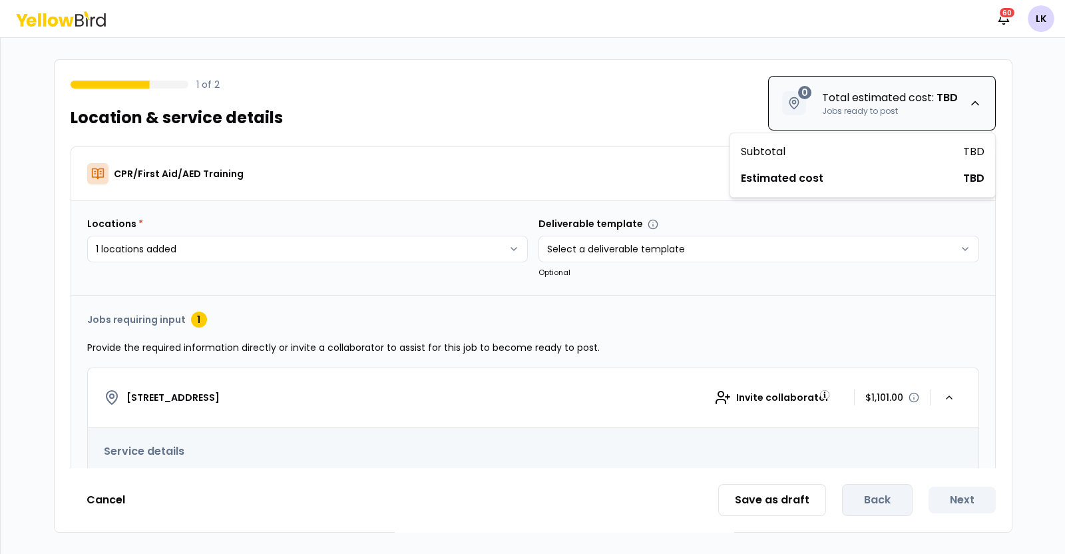
click at [531, 106] on div "1 of 2 Location & service details 0 Total estimated cost : TBD Jobs ready to po…" at bounding box center [533, 95] width 957 height 71
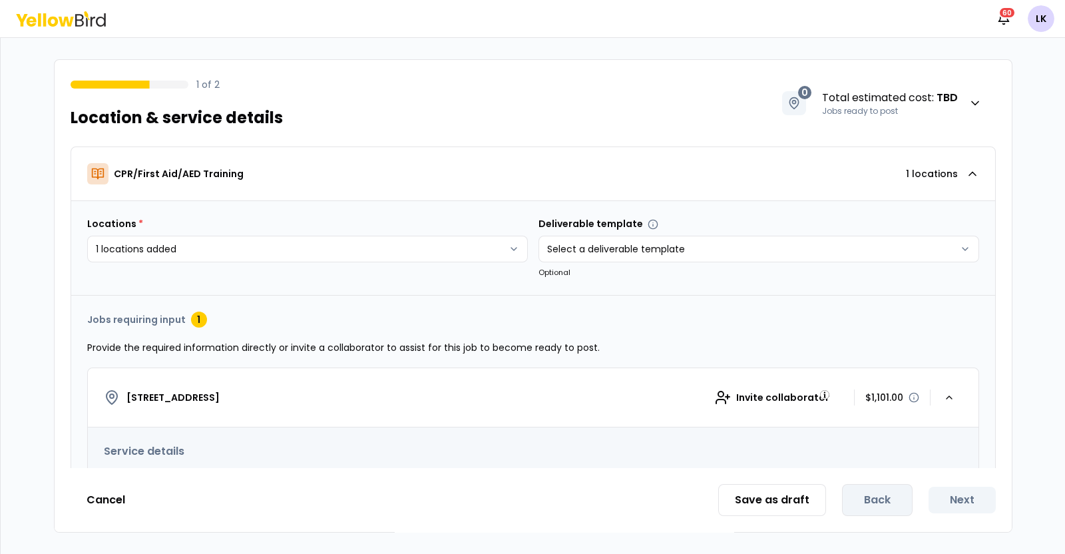
click at [146, 450] on h3 "Service details" at bounding box center [533, 451] width 859 height 16
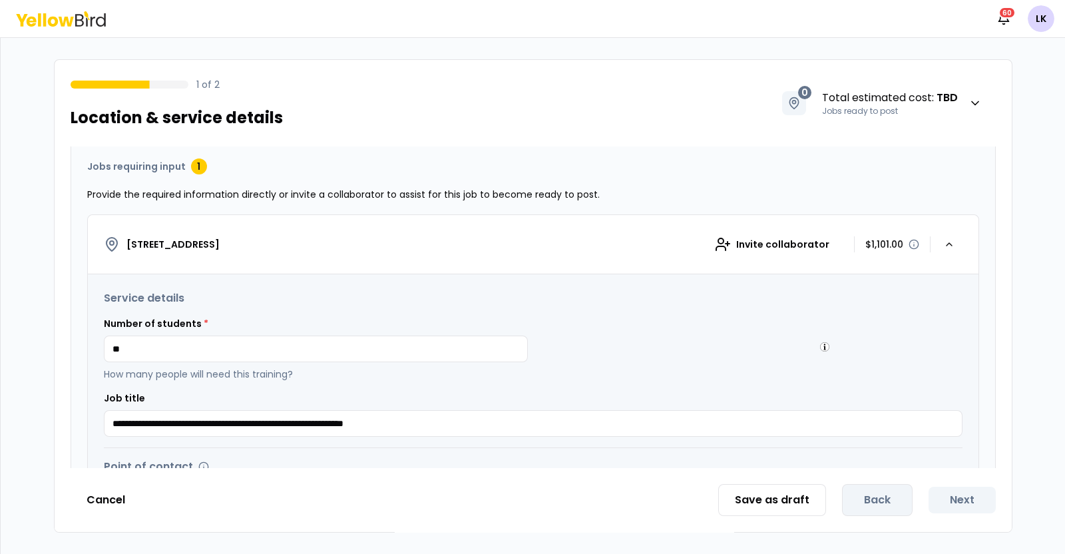
scroll to position [166, 0]
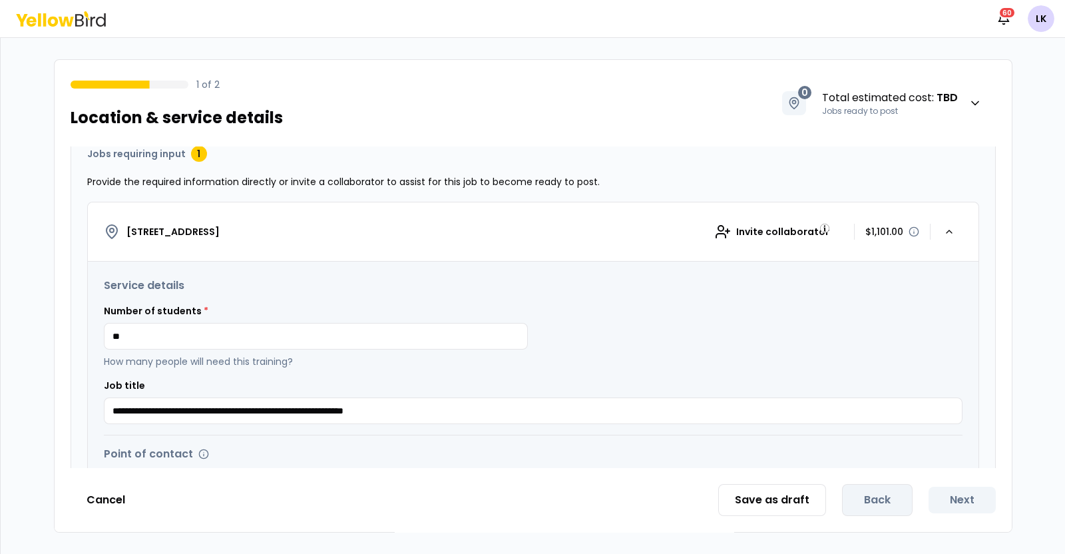
click at [168, 290] on h3 "Service details" at bounding box center [533, 286] width 859 height 16
click at [166, 293] on div "**********" at bounding box center [533, 351] width 859 height 146
click at [114, 492] on button "Cancel" at bounding box center [106, 500] width 71 height 27
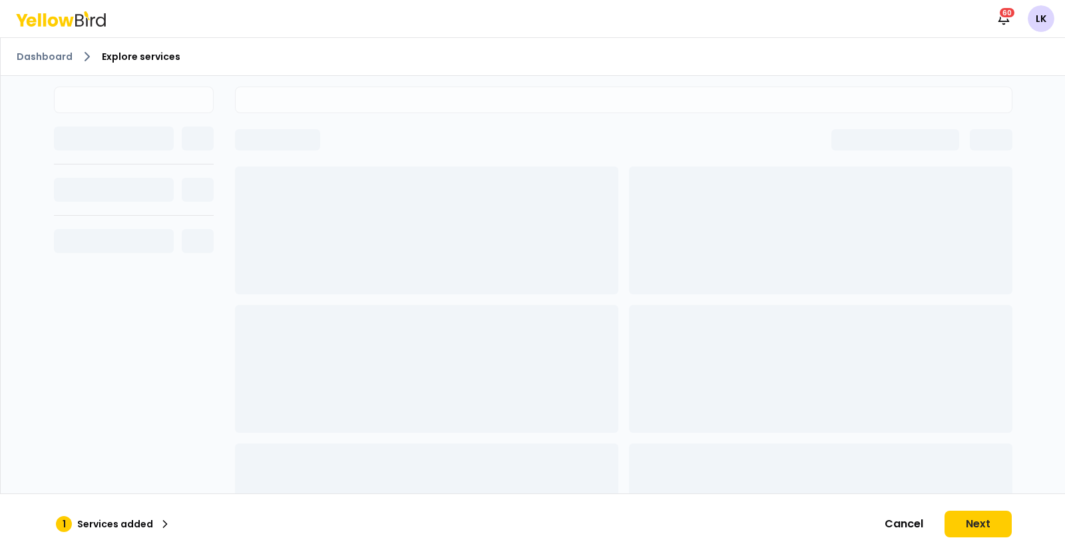
click at [130, 60] on span "Explore services" at bounding box center [141, 56] width 79 height 13
click at [895, 520] on button "Cancel" at bounding box center [904, 524] width 71 height 27
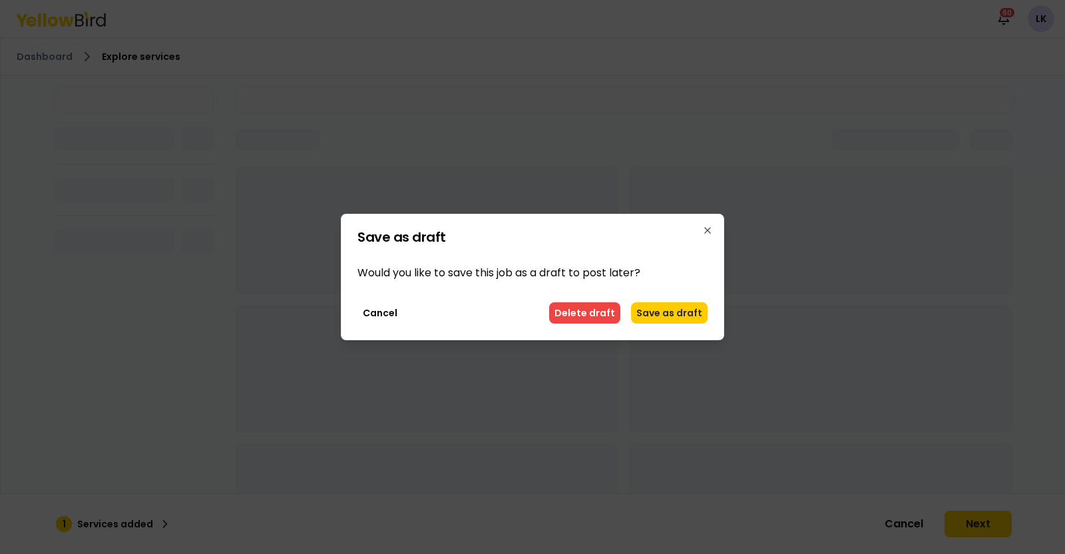
click at [595, 314] on button "Delete draft" at bounding box center [584, 312] width 71 height 21
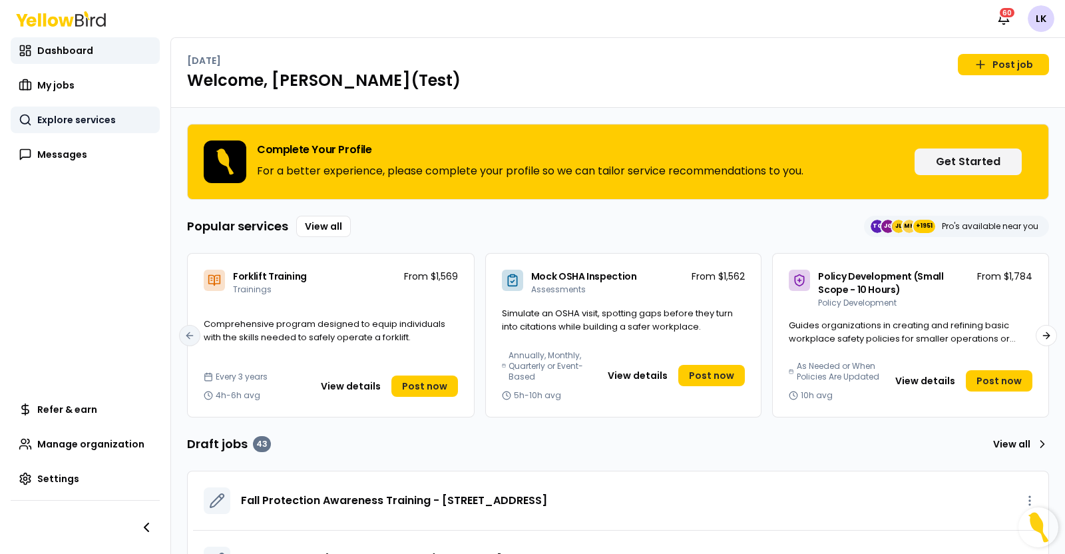
click at [102, 128] on link "Explore services" at bounding box center [85, 119] width 149 height 27
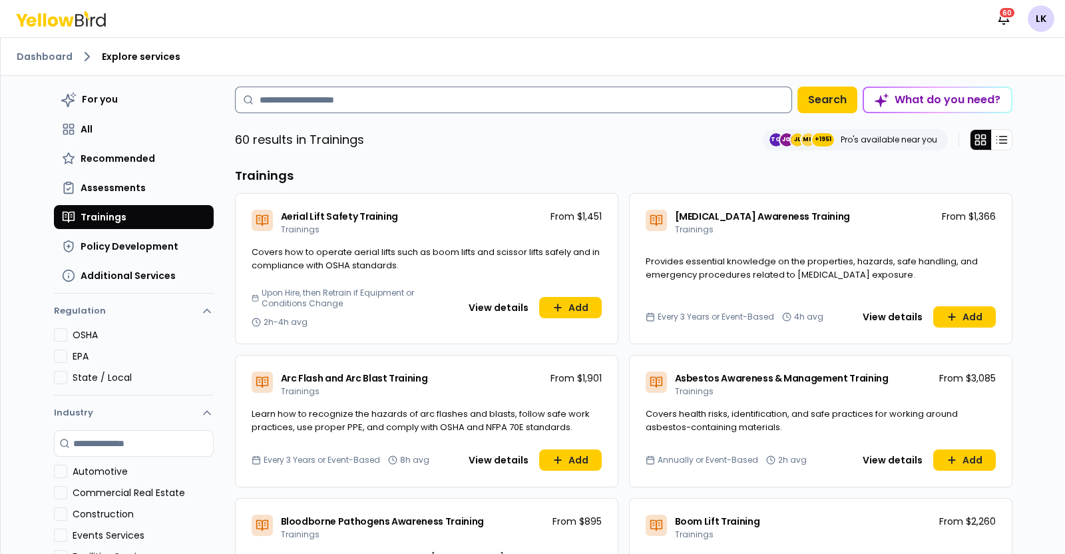
click at [460, 104] on input at bounding box center [513, 100] width 557 height 27
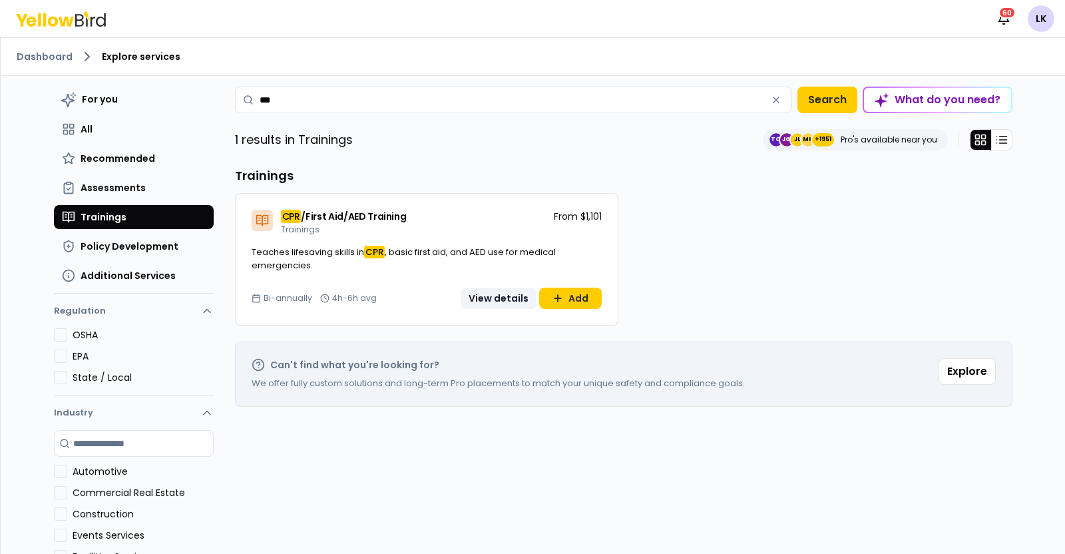
type input "***"
click at [483, 296] on button "View details" at bounding box center [499, 298] width 76 height 21
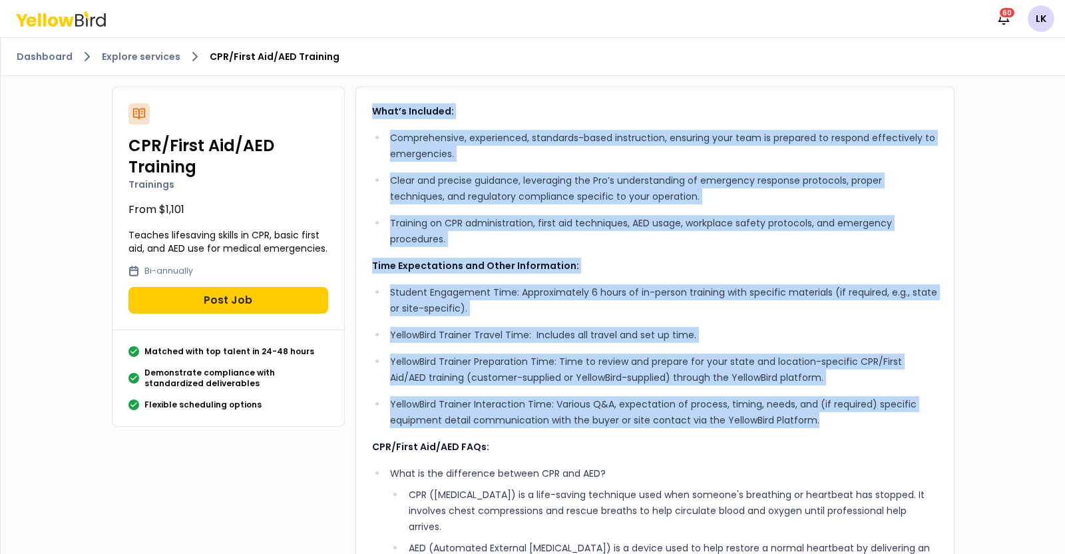
drag, startPoint x: 363, startPoint y: 113, endPoint x: 854, endPoint y: 417, distance: 577.8
click at [854, 417] on div "What’s Included: Comprehensive, experienced, standards-based instruction, ensur…" at bounding box center [654, 484] width 599 height 795
copy div "What’s Included: Comprehensive, experienced, standards-based instruction, ensur…"
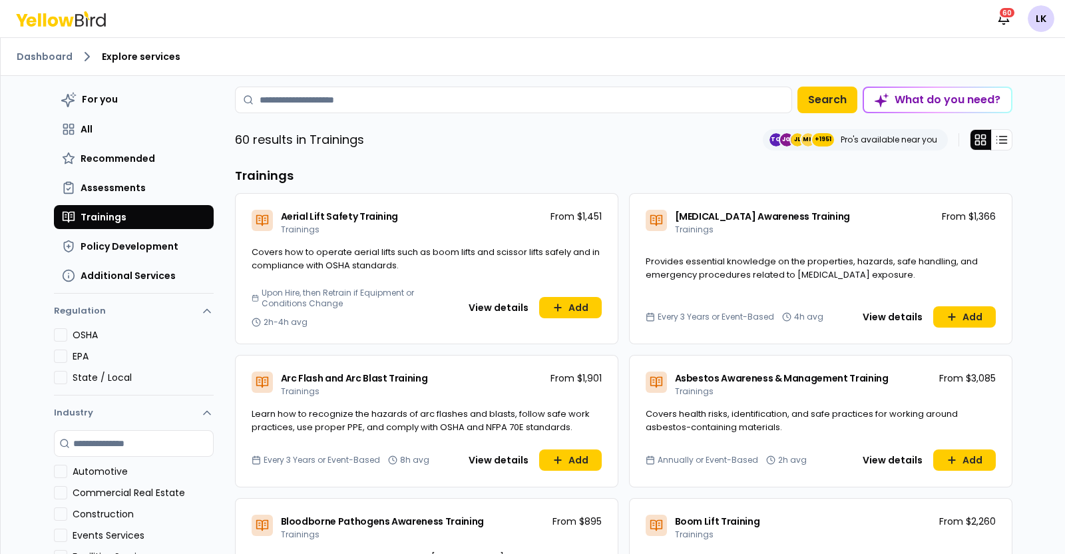
click at [367, 101] on input at bounding box center [513, 100] width 557 height 27
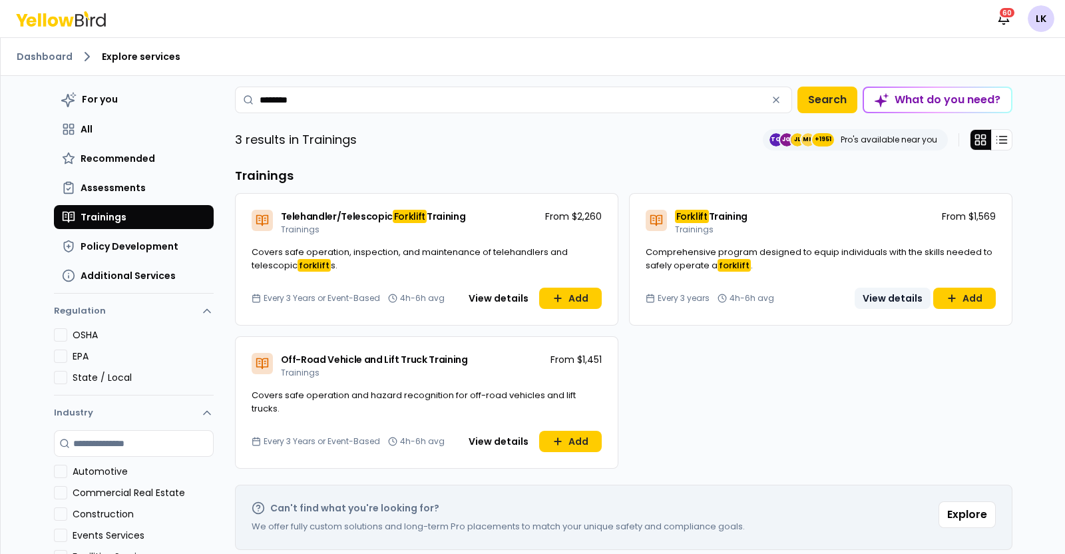
type input "********"
click at [867, 294] on button "View details" at bounding box center [893, 298] width 76 height 21
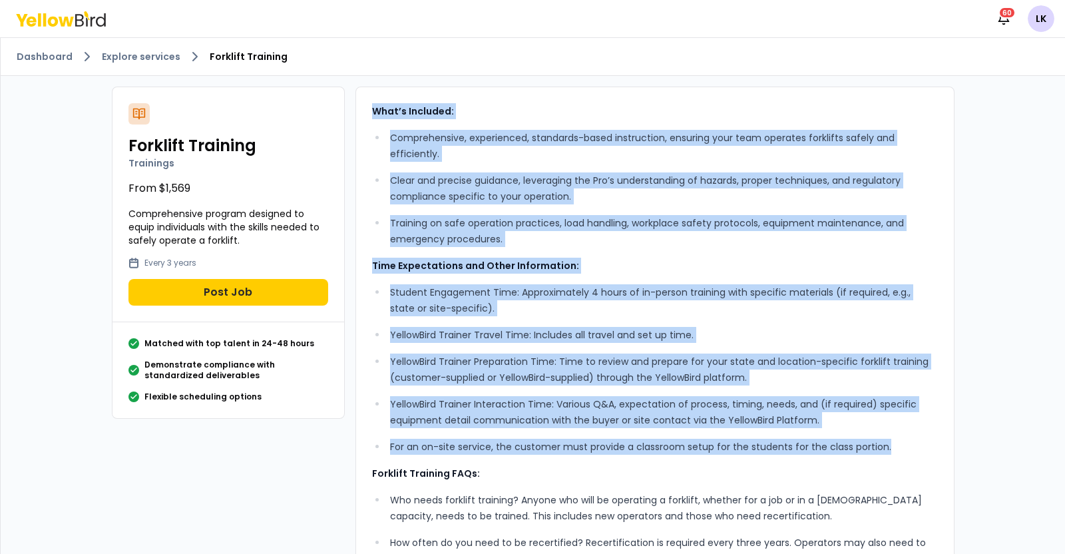
drag, startPoint x: 362, startPoint y: 111, endPoint x: 923, endPoint y: 447, distance: 653.5
click at [923, 447] on div "What’s Included: Comprehensive, experienced, standards-based instruction, ensur…" at bounding box center [654, 463] width 599 height 752
copy div "What’s Included: Comprehensive, experienced, standards-based instruction, ensur…"
click at [216, 302] on button "Post Job" at bounding box center [228, 292] width 200 height 27
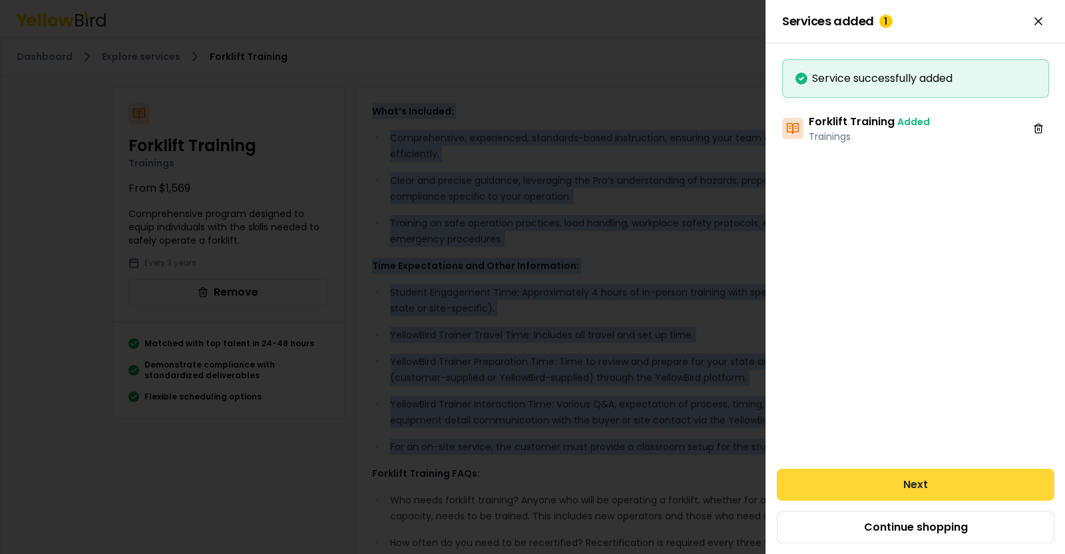
click at [920, 491] on button "Next" at bounding box center [916, 485] width 278 height 32
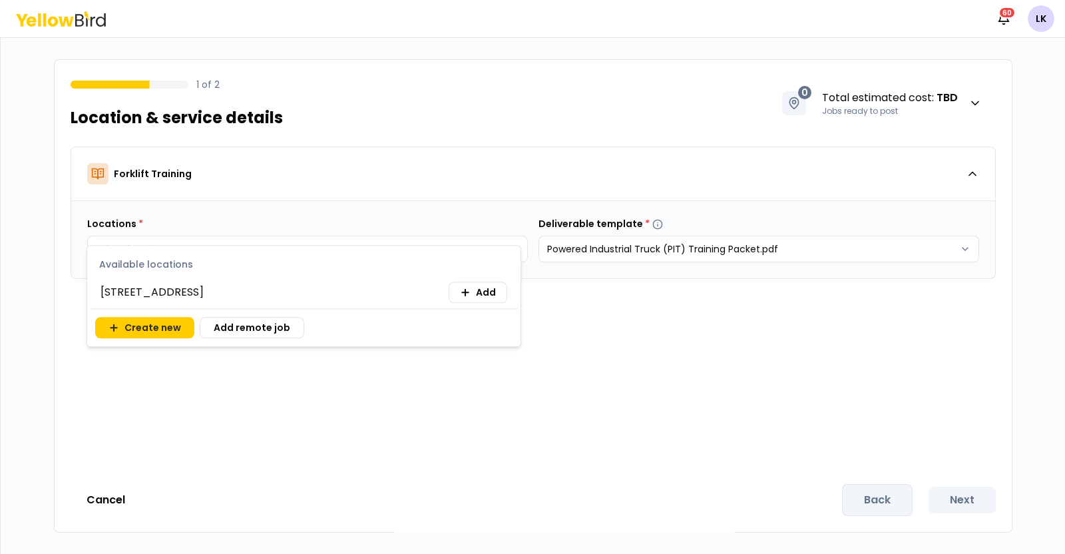
click at [469, 249] on body "Notifications 60 LK 1 of 2 Location & service details 0 Total estimated cost : …" at bounding box center [532, 277] width 1065 height 554
click at [473, 294] on button "Add" at bounding box center [478, 292] width 59 height 21
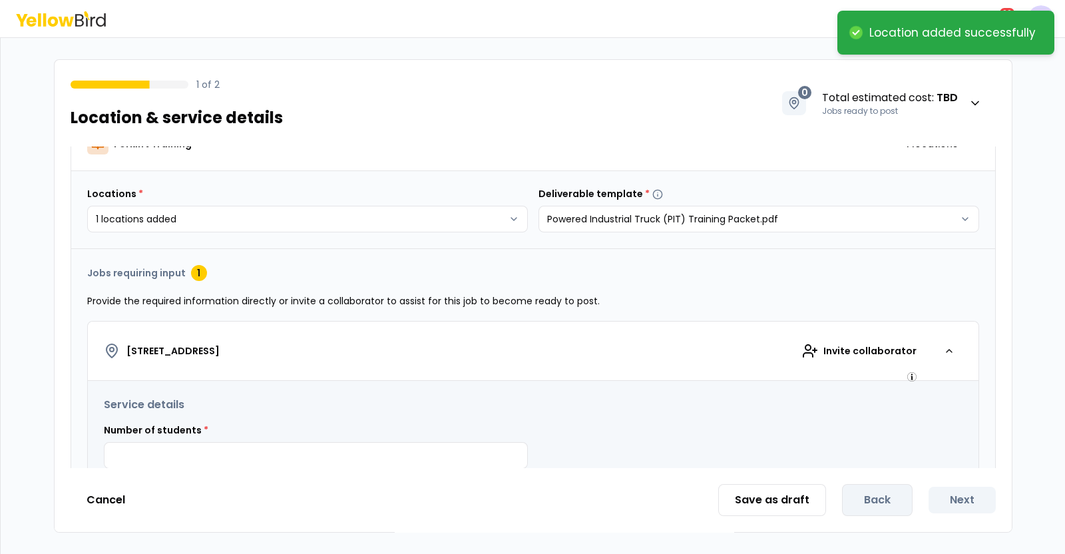
scroll to position [166, 0]
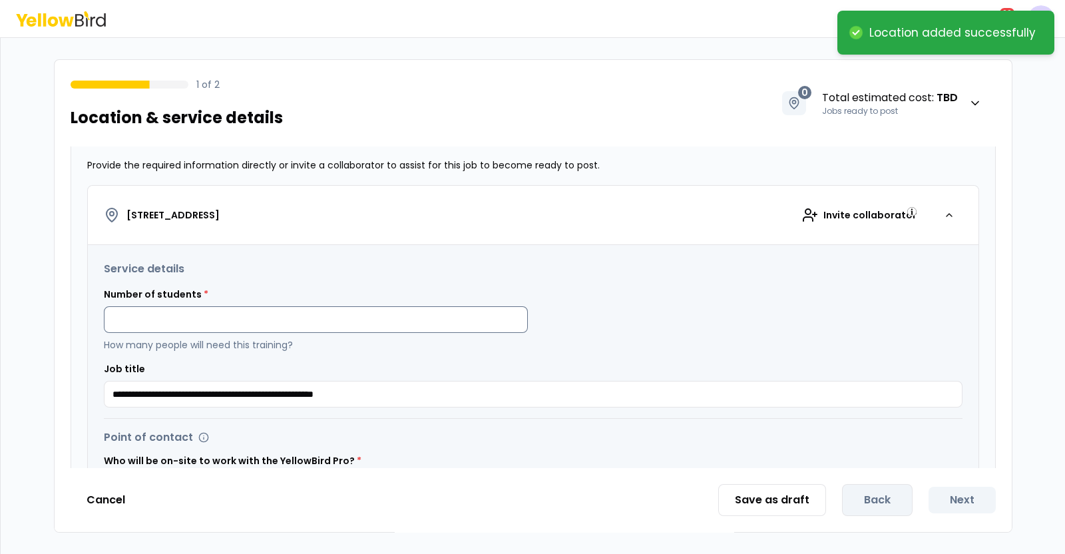
click at [365, 313] on input at bounding box center [316, 319] width 424 height 27
type input "*"
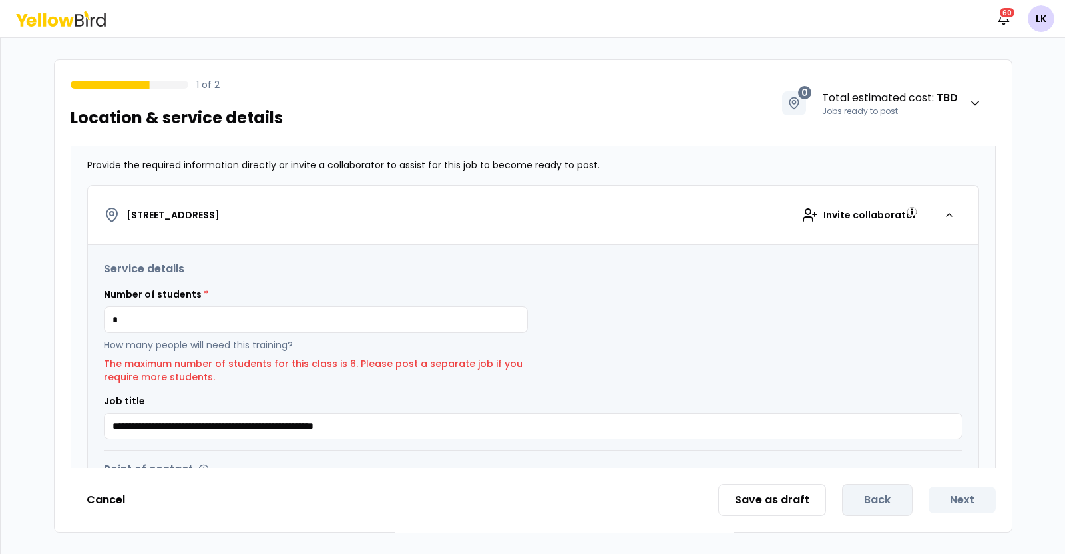
type input "*"
